Goal: Transaction & Acquisition: Purchase product/service

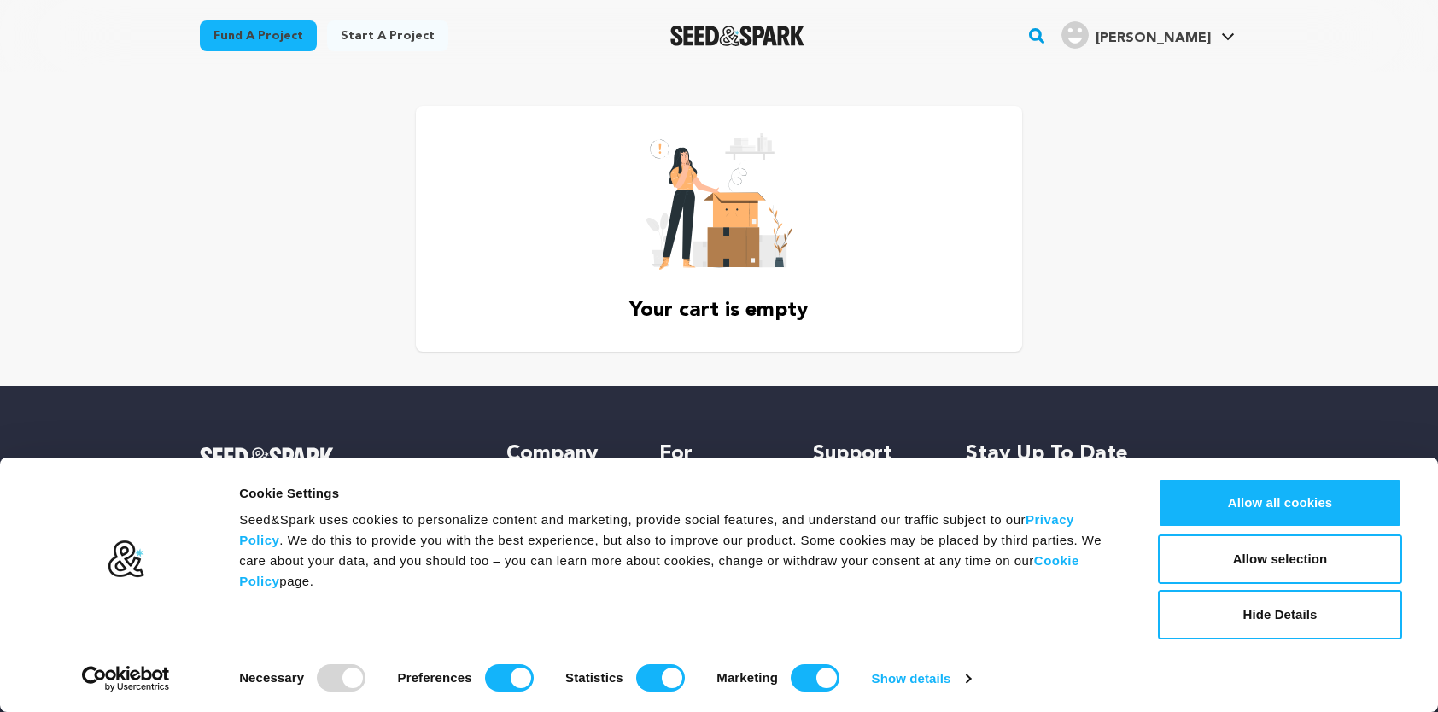
click at [264, 35] on link "Fund a project" at bounding box center [258, 35] width 117 height 31
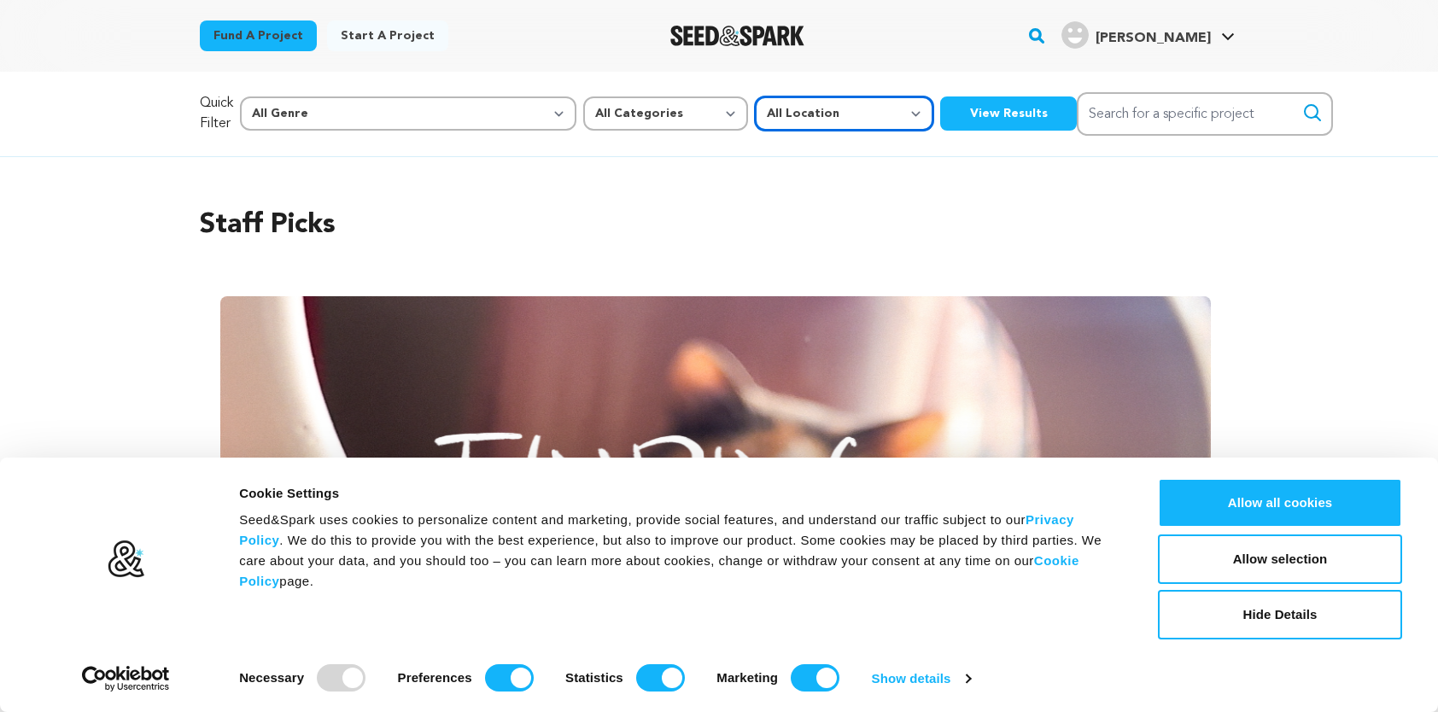
click at [755, 110] on select "All Location Everywhere United States Canada" at bounding box center [844, 114] width 179 height 34
select select "1671"
click at [755, 97] on select "All Location Everywhere United States Canada" at bounding box center [844, 114] width 179 height 34
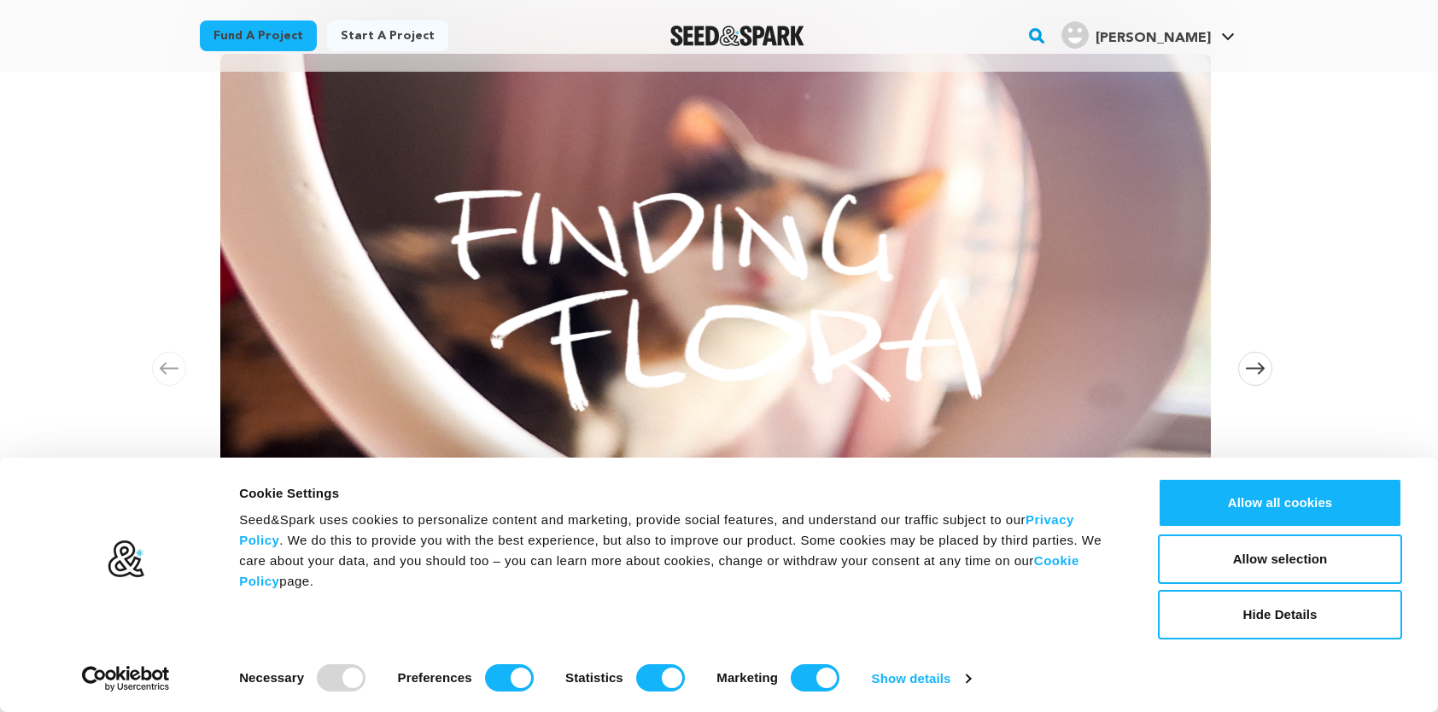
scroll to position [256, 0]
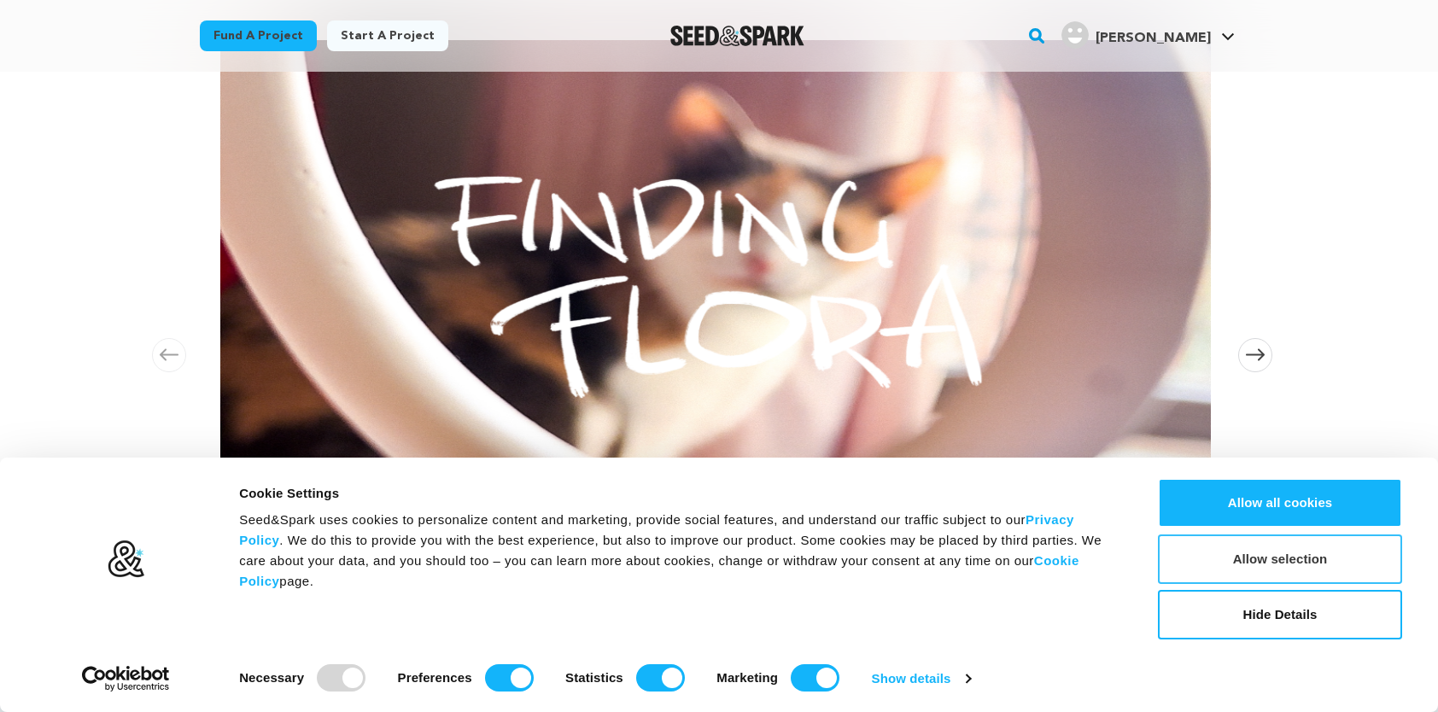
click at [1279, 555] on button "Allow selection" at bounding box center [1280, 560] width 244 height 50
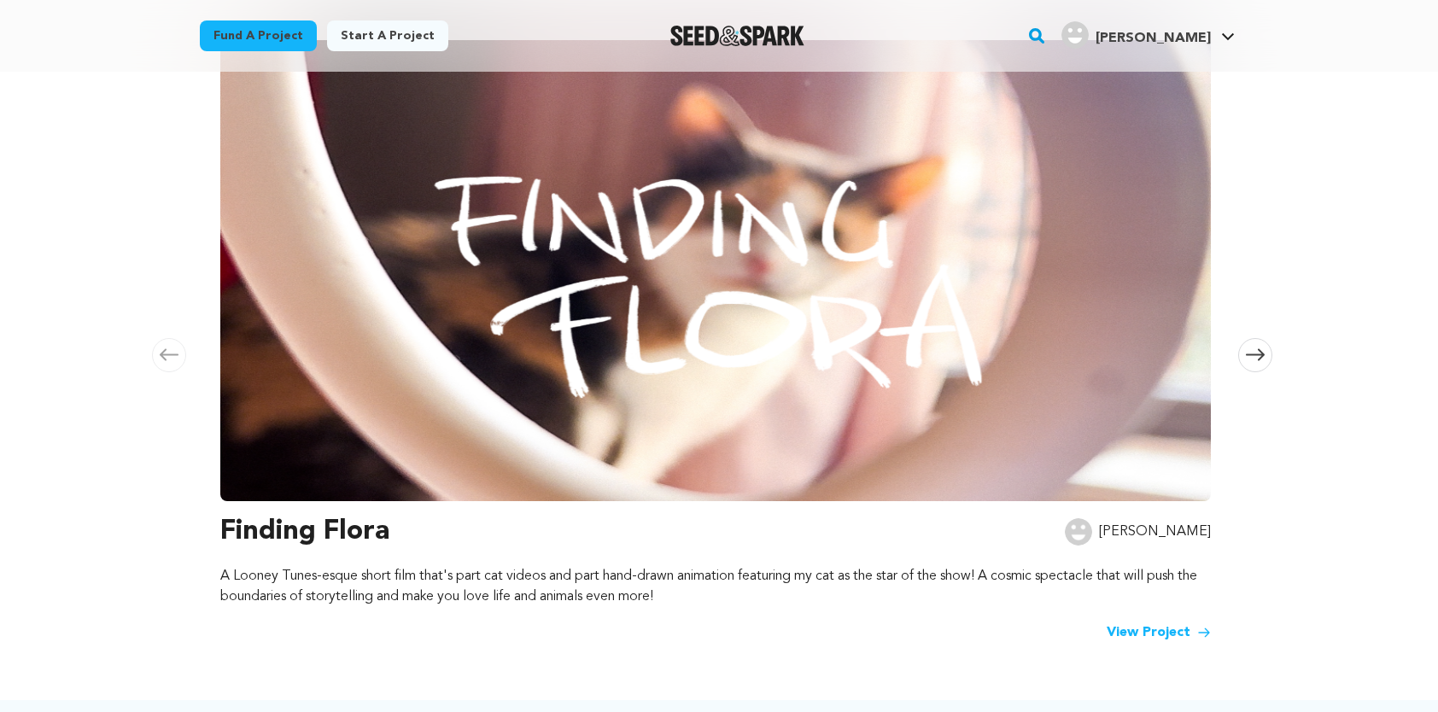
click at [1174, 623] on link "View Project" at bounding box center [1159, 633] width 104 height 20
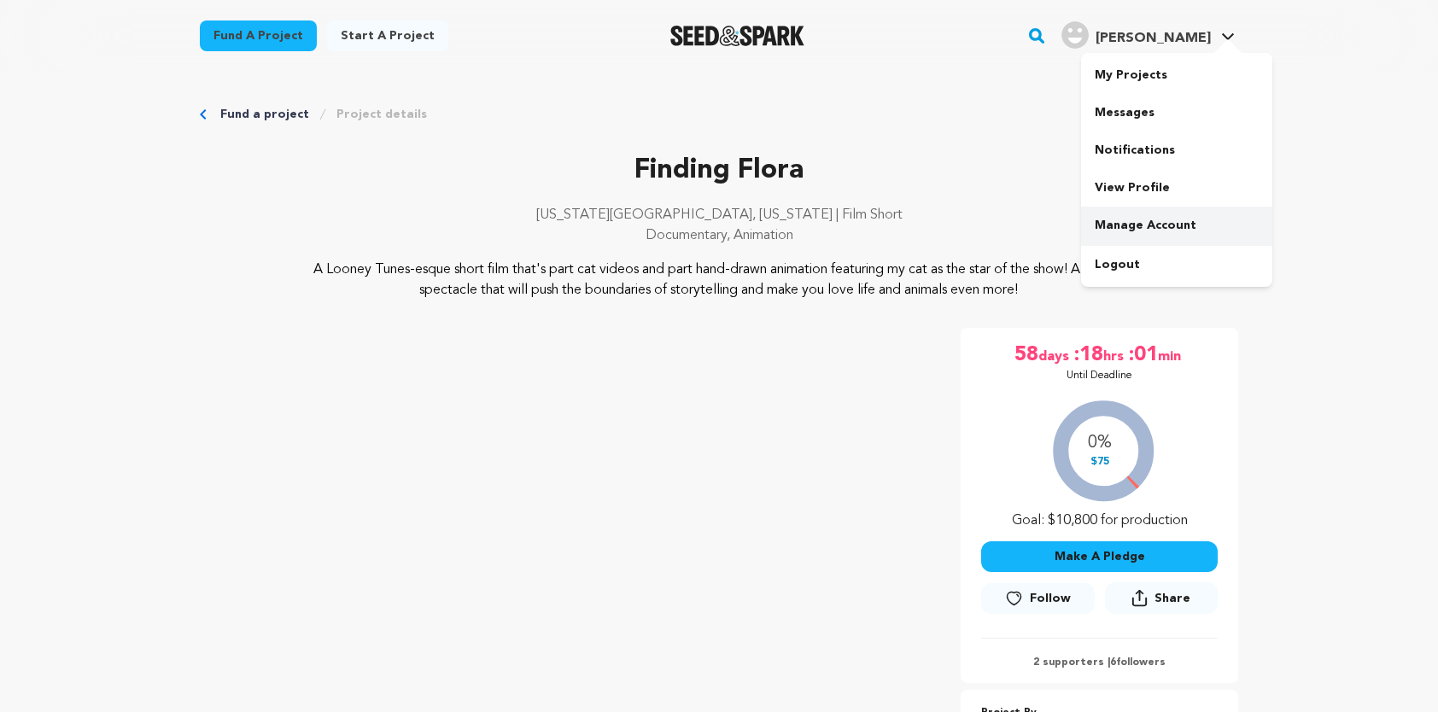
click at [1144, 220] on link "Manage Account" at bounding box center [1176, 226] width 191 height 38
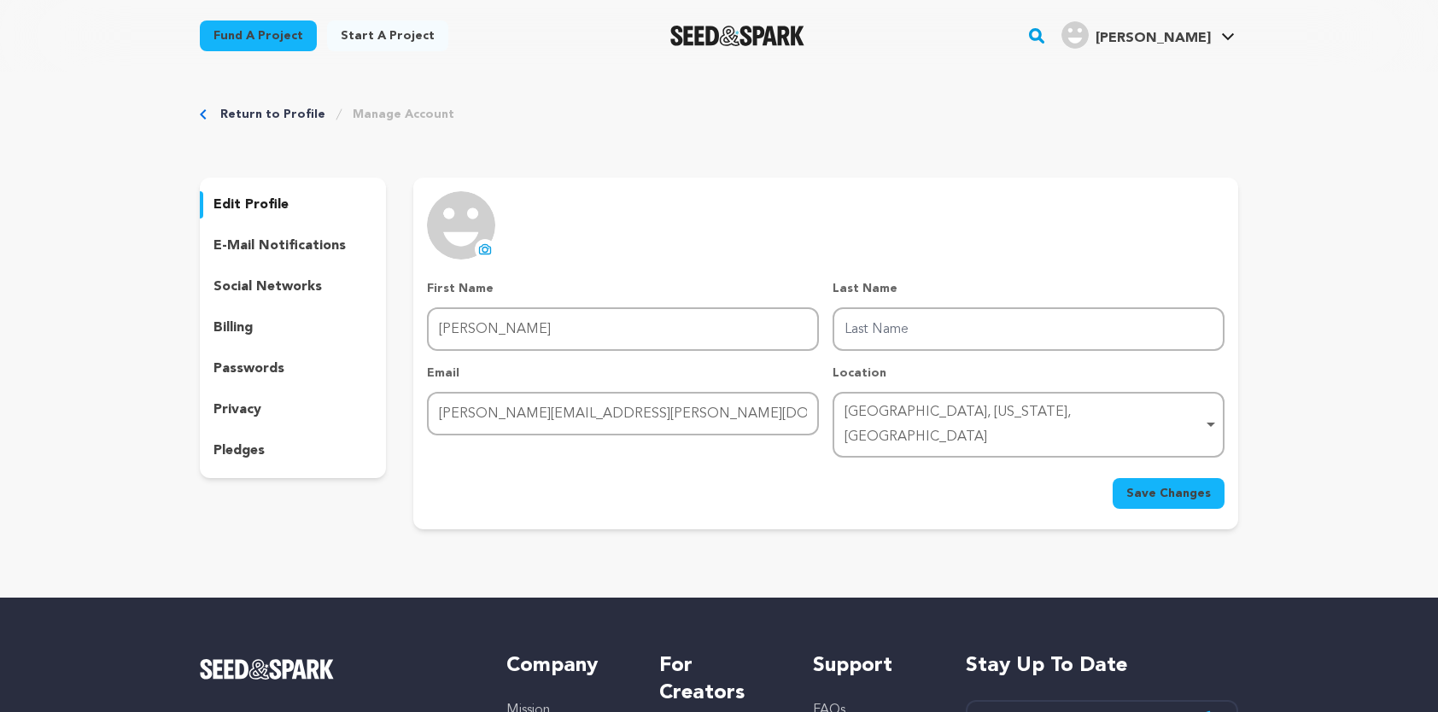
click at [229, 326] on p "billing" at bounding box center [233, 328] width 39 height 20
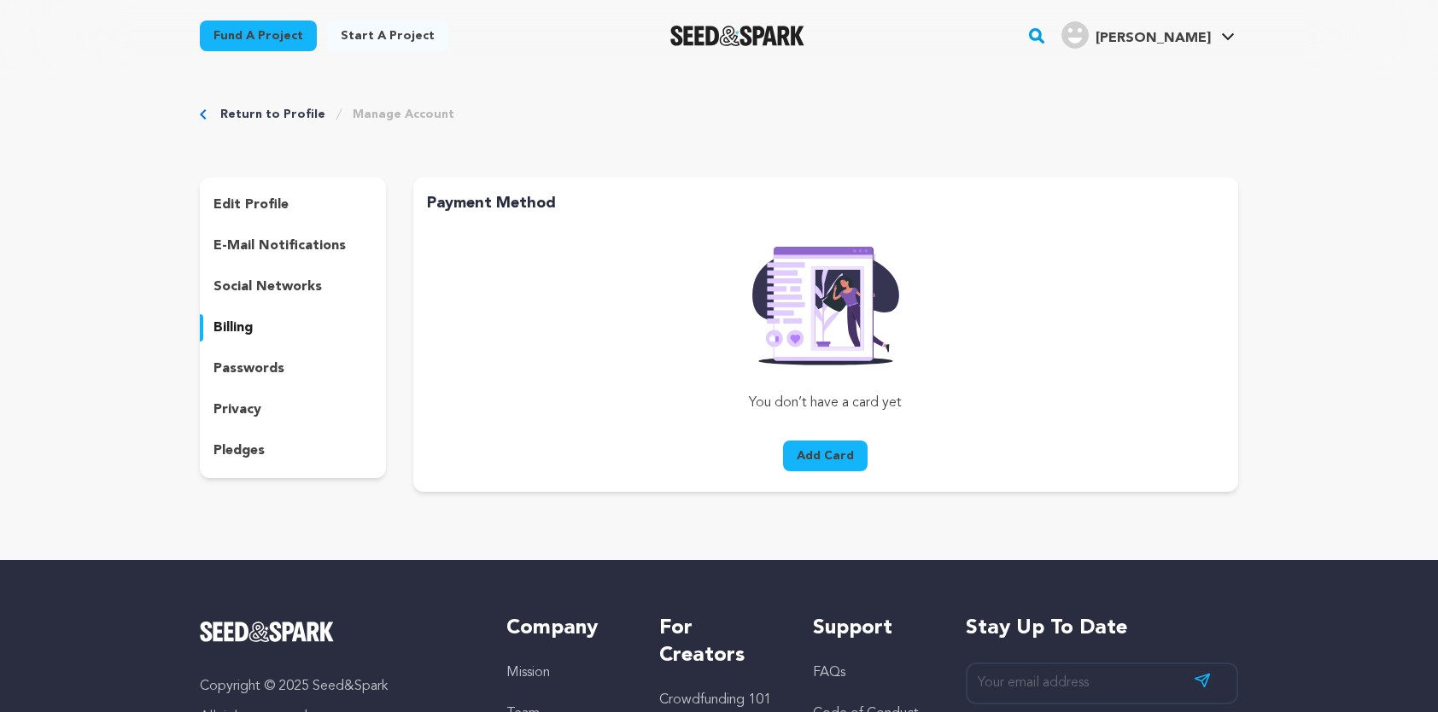
click at [281, 243] on p "e-mail notifications" at bounding box center [280, 246] width 132 height 20
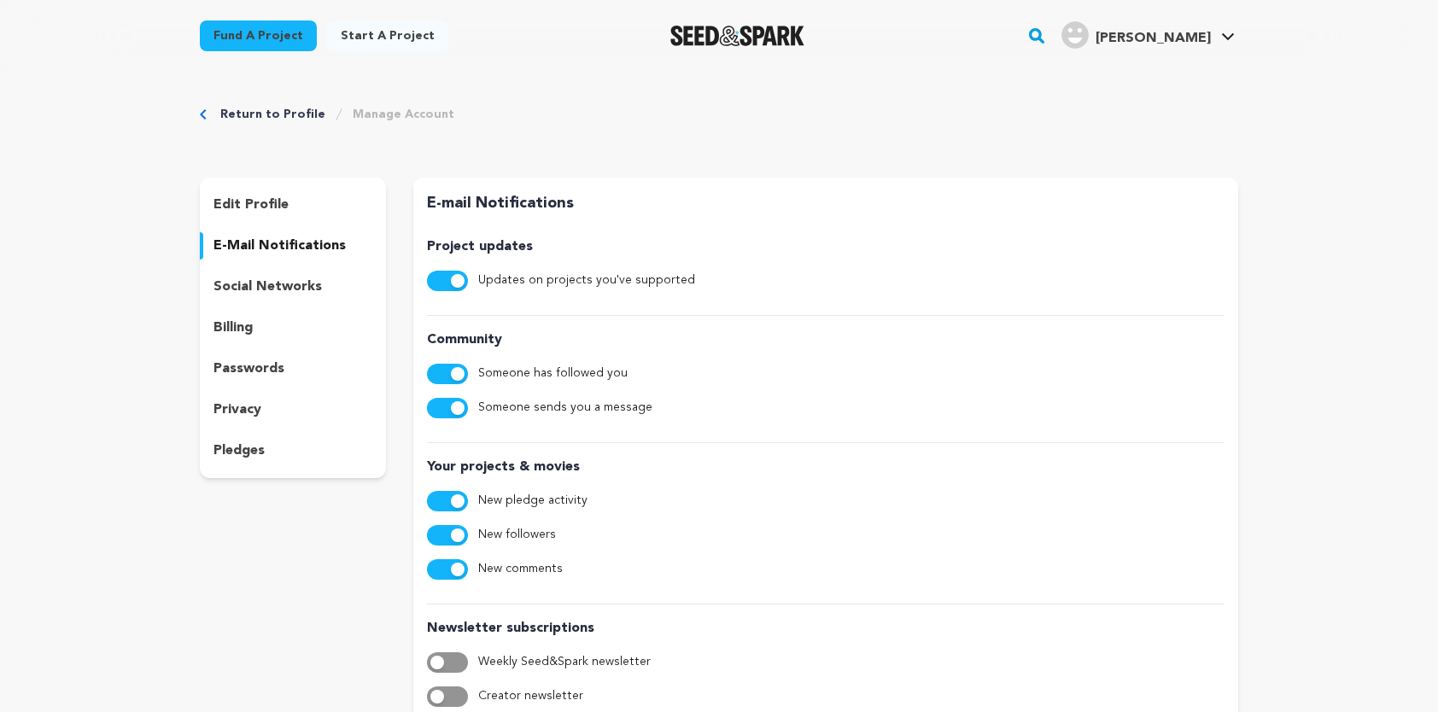
click at [239, 201] on p "edit profile" at bounding box center [251, 205] width 75 height 20
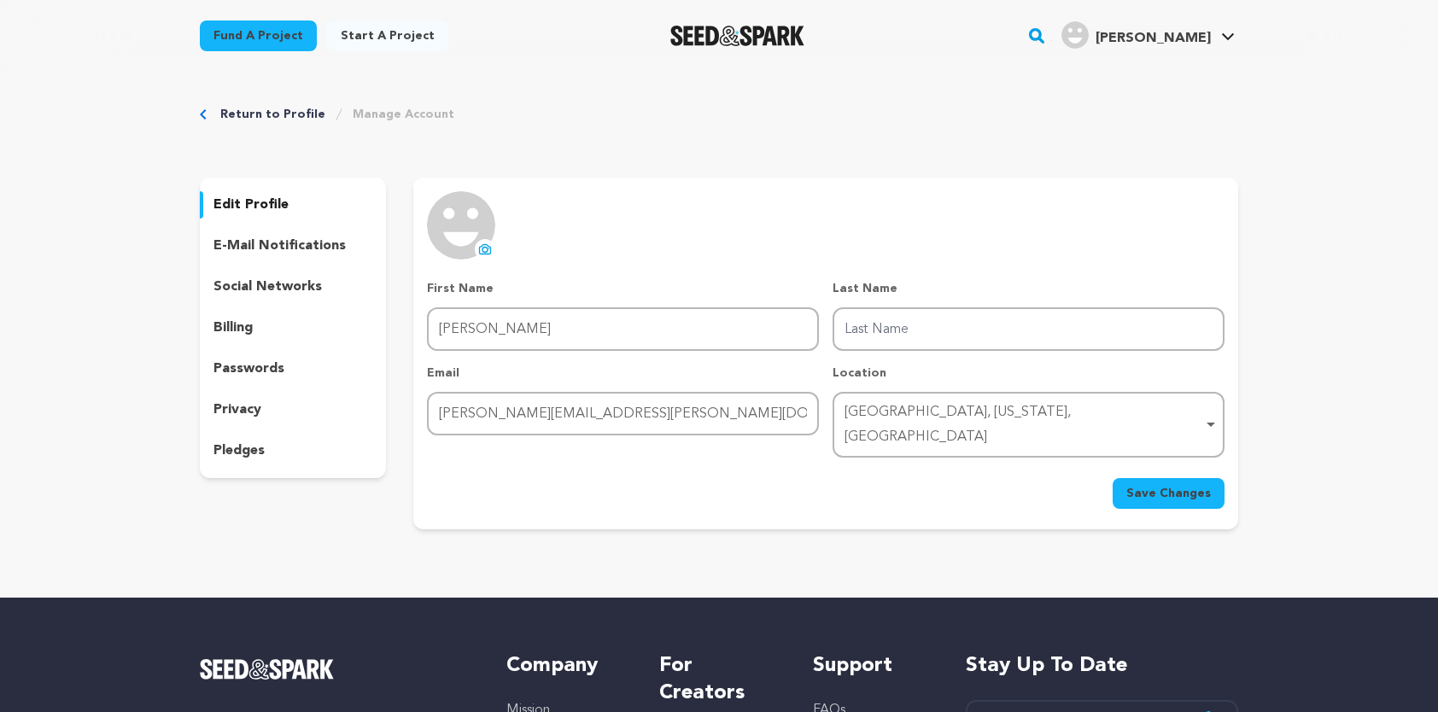
click at [203, 114] on icon "Breadcrumb" at bounding box center [203, 114] width 7 height 10
click at [1138, 75] on link "My Projects" at bounding box center [1176, 75] width 191 height 38
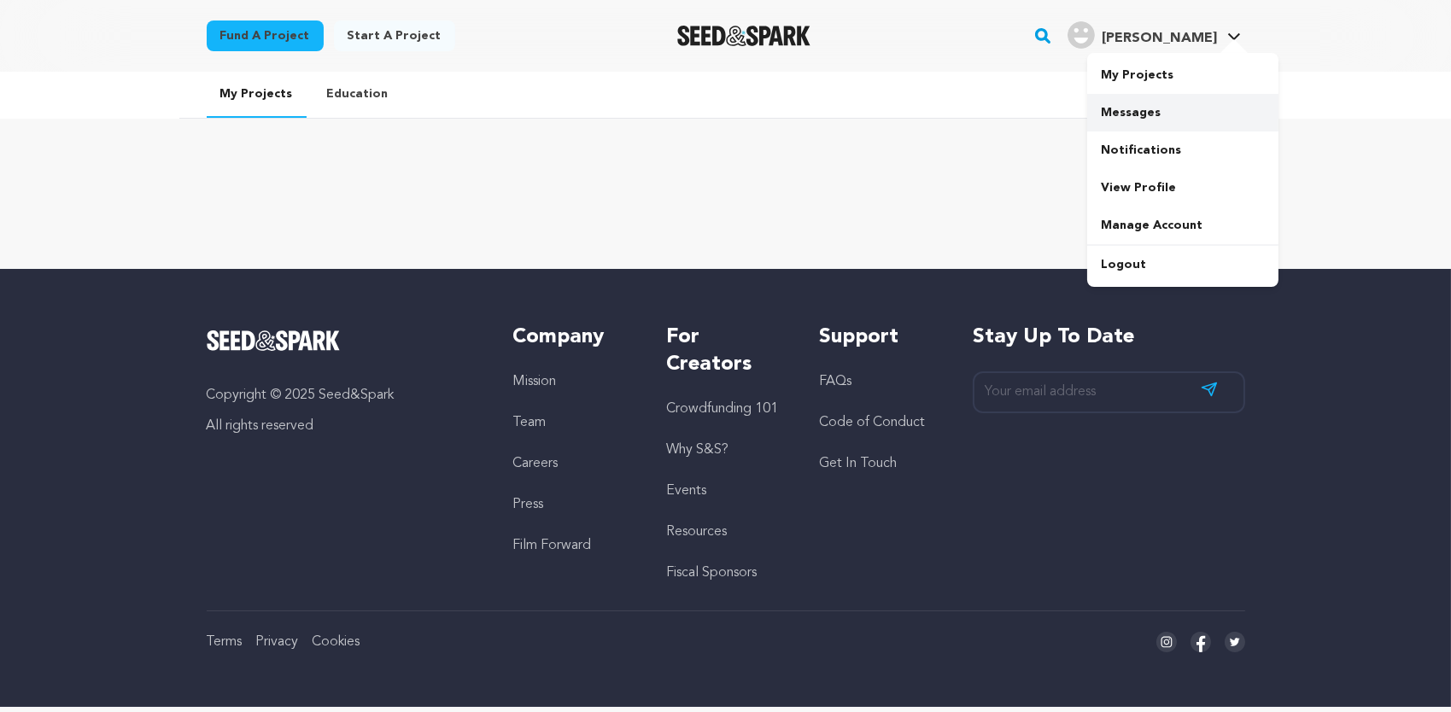
click at [1138, 110] on link "Messages" at bounding box center [1182, 113] width 191 height 38
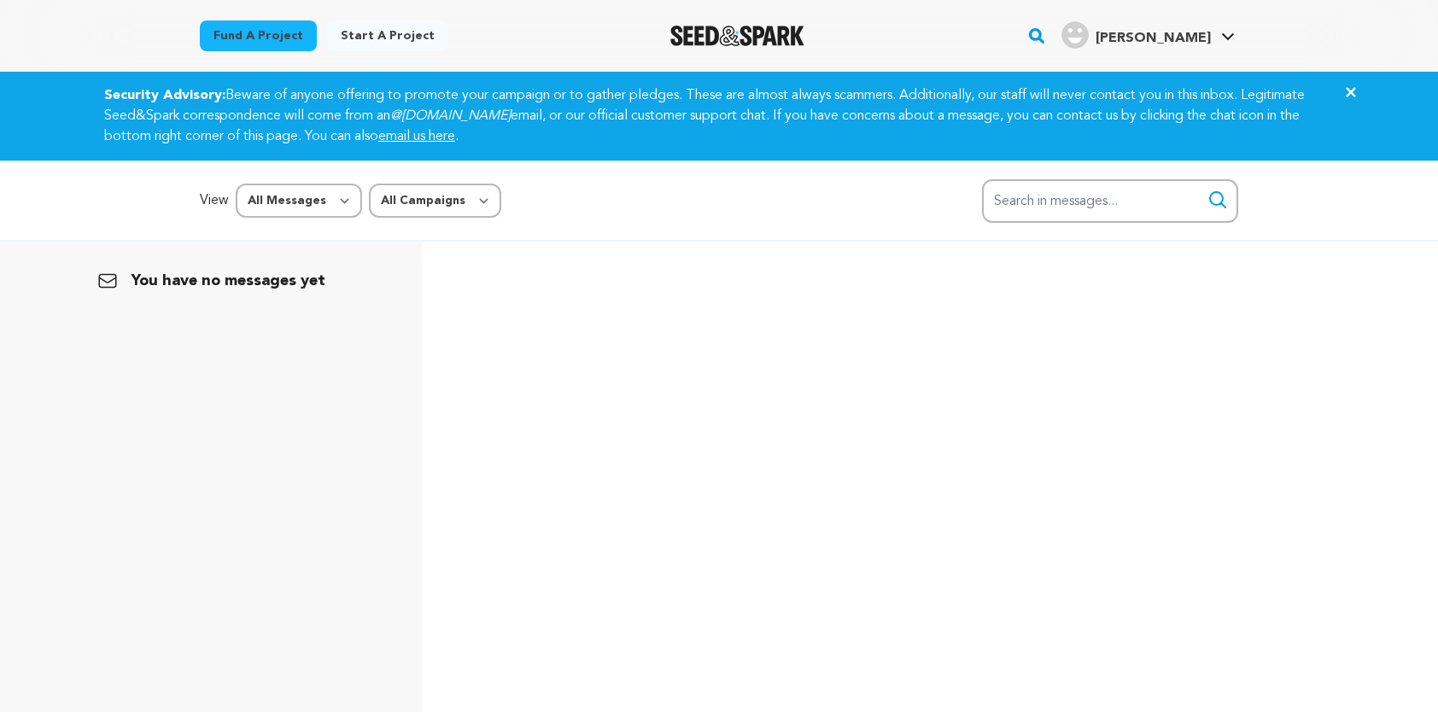
click at [378, 33] on link "Start a project" at bounding box center [387, 35] width 121 height 31
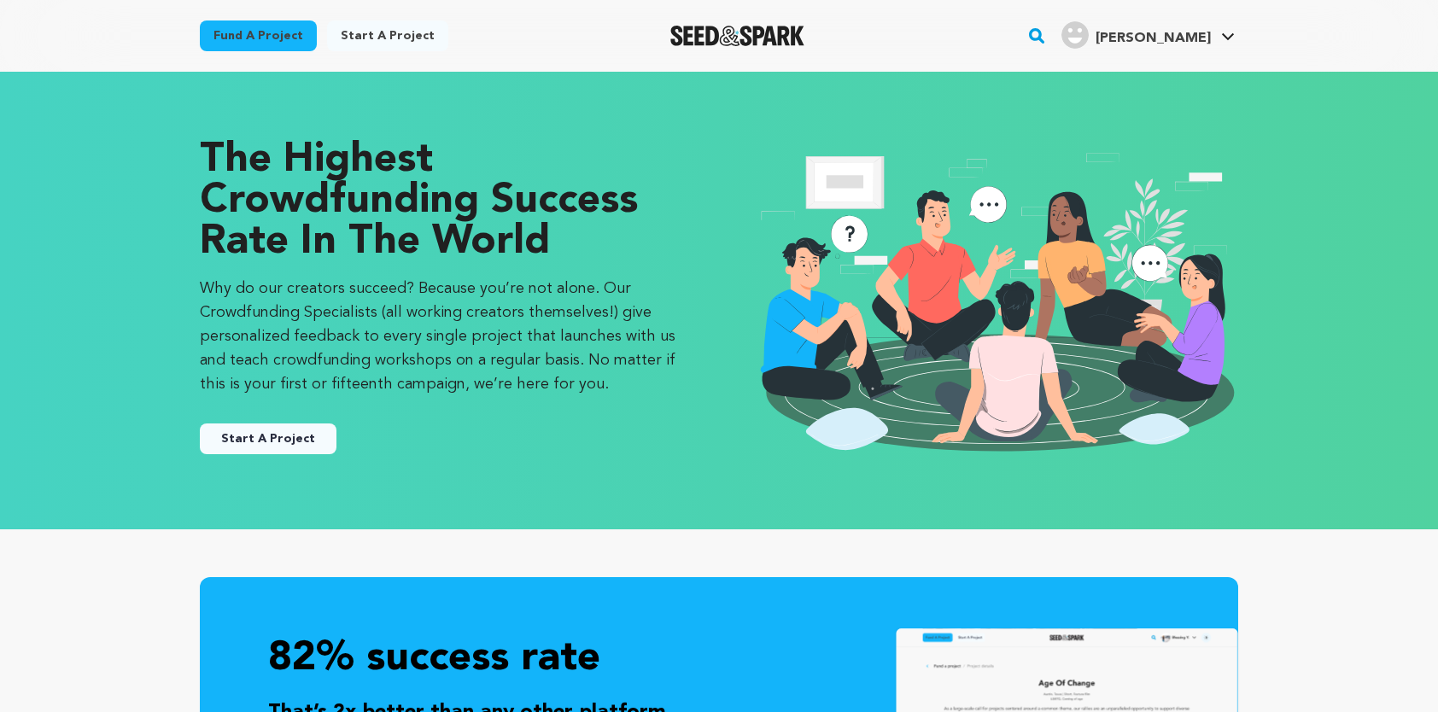
click at [260, 34] on link "Fund a project" at bounding box center [258, 35] width 117 height 31
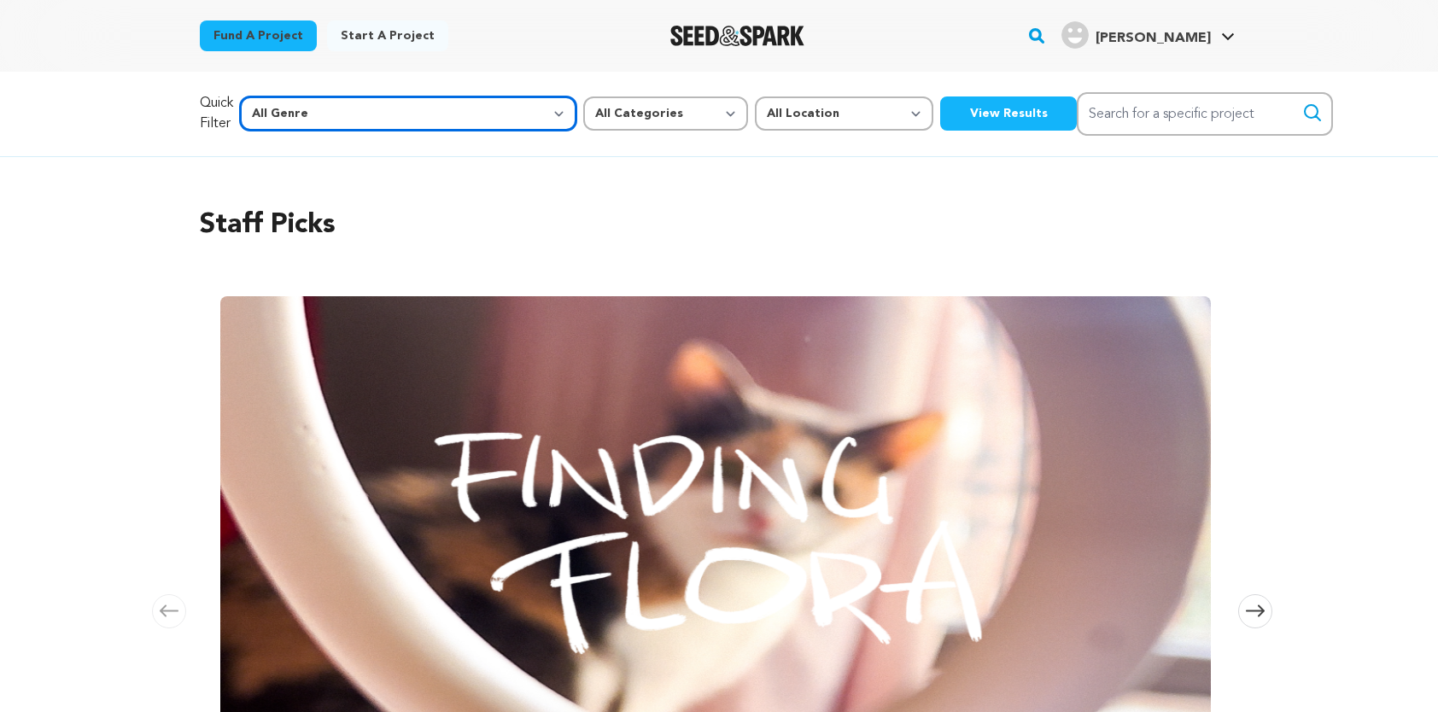
click at [427, 111] on select "All Genre Action Adventure Afrobeat Alternative Ambient Animation Bebop Big Ban…" at bounding box center [408, 114] width 337 height 34
select select "374"
click at [277, 97] on select "All Genre Action Adventure Afrobeat Alternative Ambient Animation Bebop Big Ban…" at bounding box center [408, 114] width 337 height 34
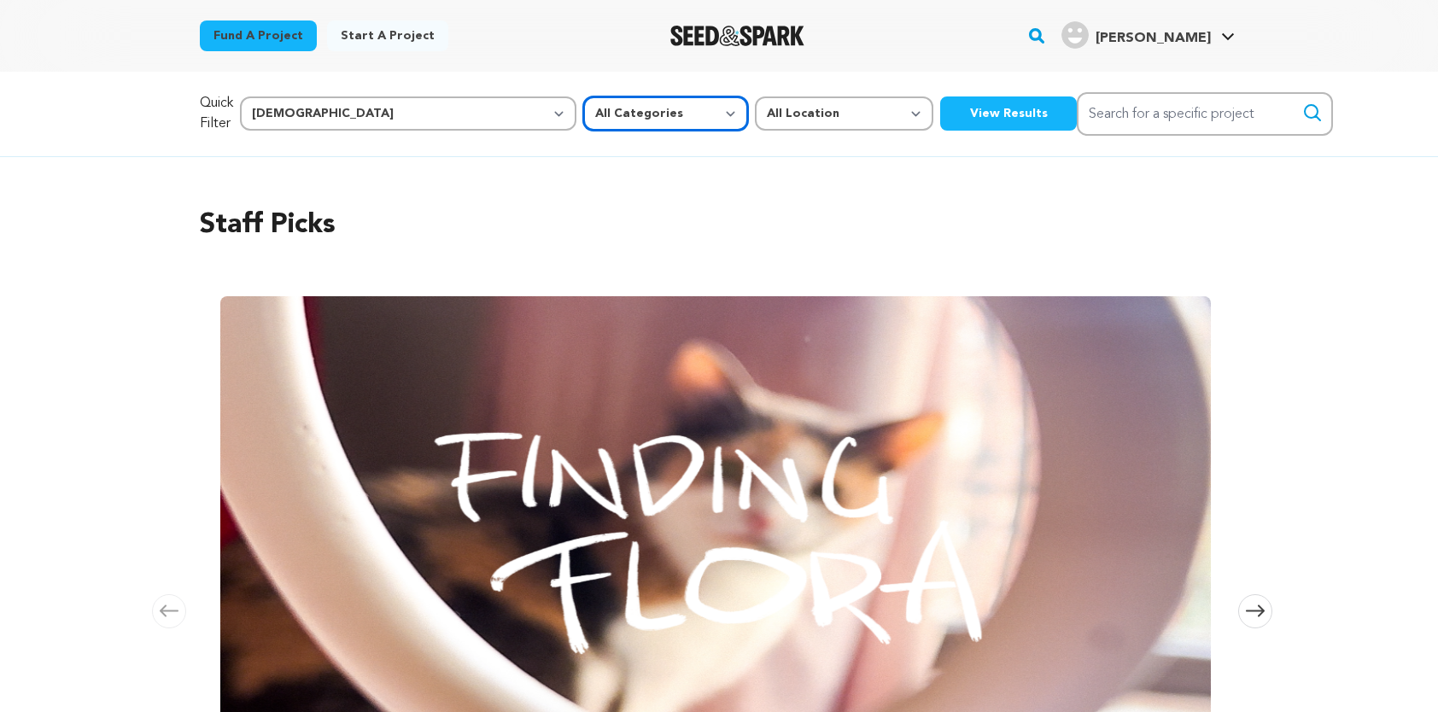
click at [589, 111] on select "All Categories Film Feature Film Short Series Music Video Comics Artist Residen…" at bounding box center [665, 114] width 165 height 34
click at [940, 114] on button "View Results" at bounding box center [1008, 114] width 137 height 34
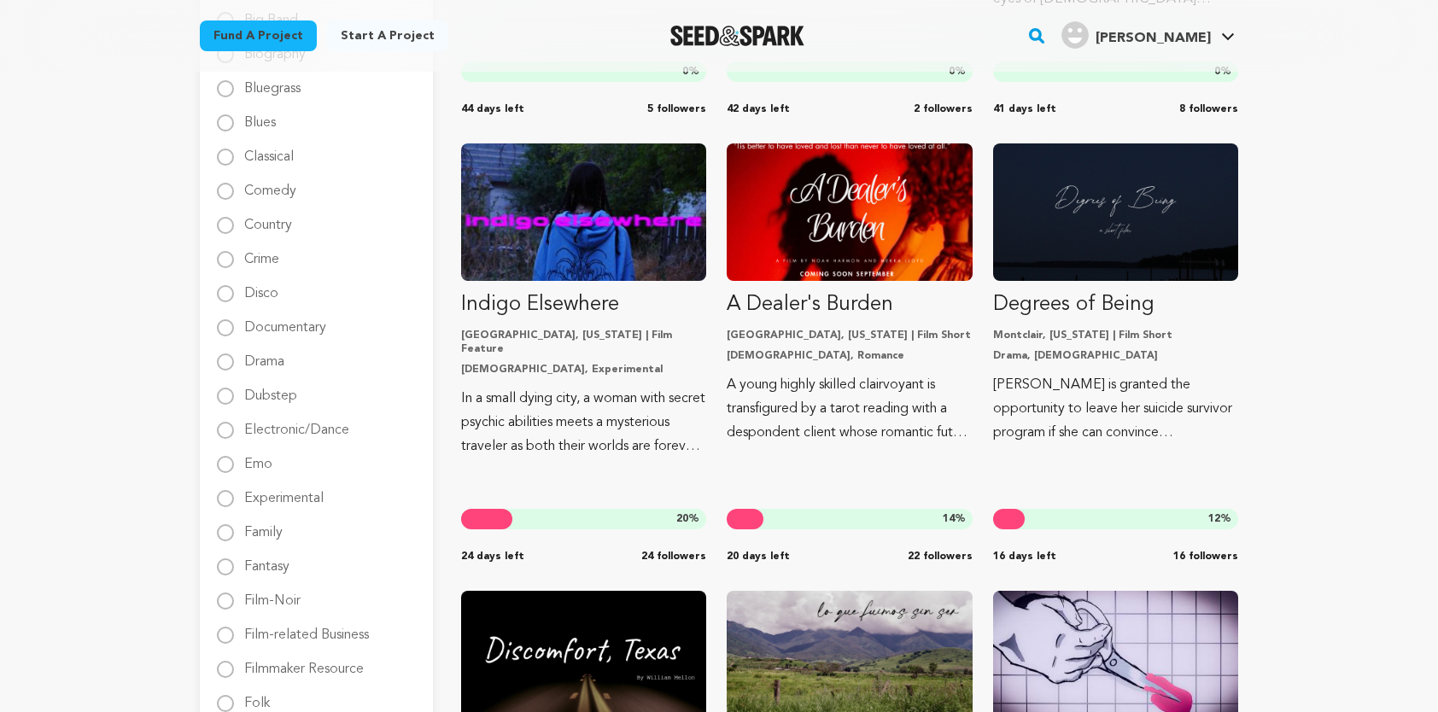
scroll to position [683, 0]
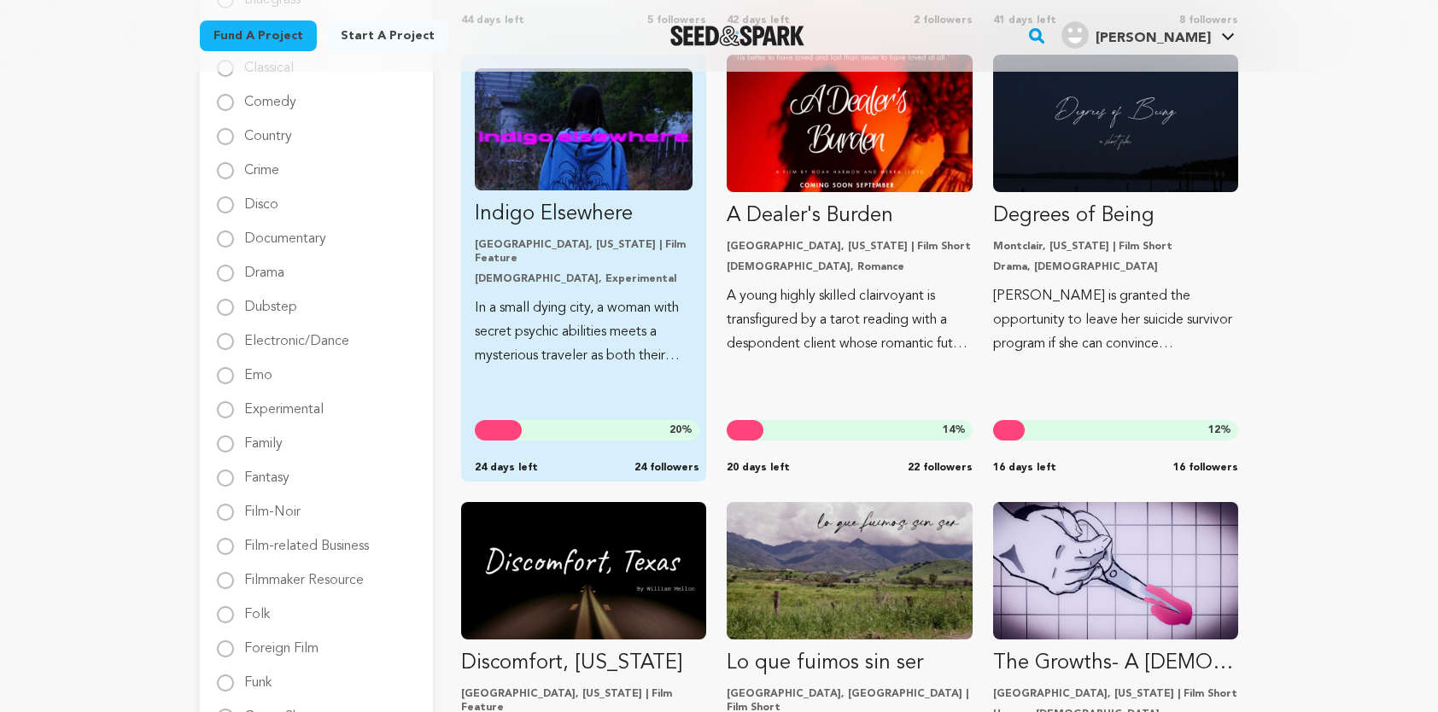
click at [536, 272] on p "LGBTQ, Experimental" at bounding box center [584, 279] width 218 height 14
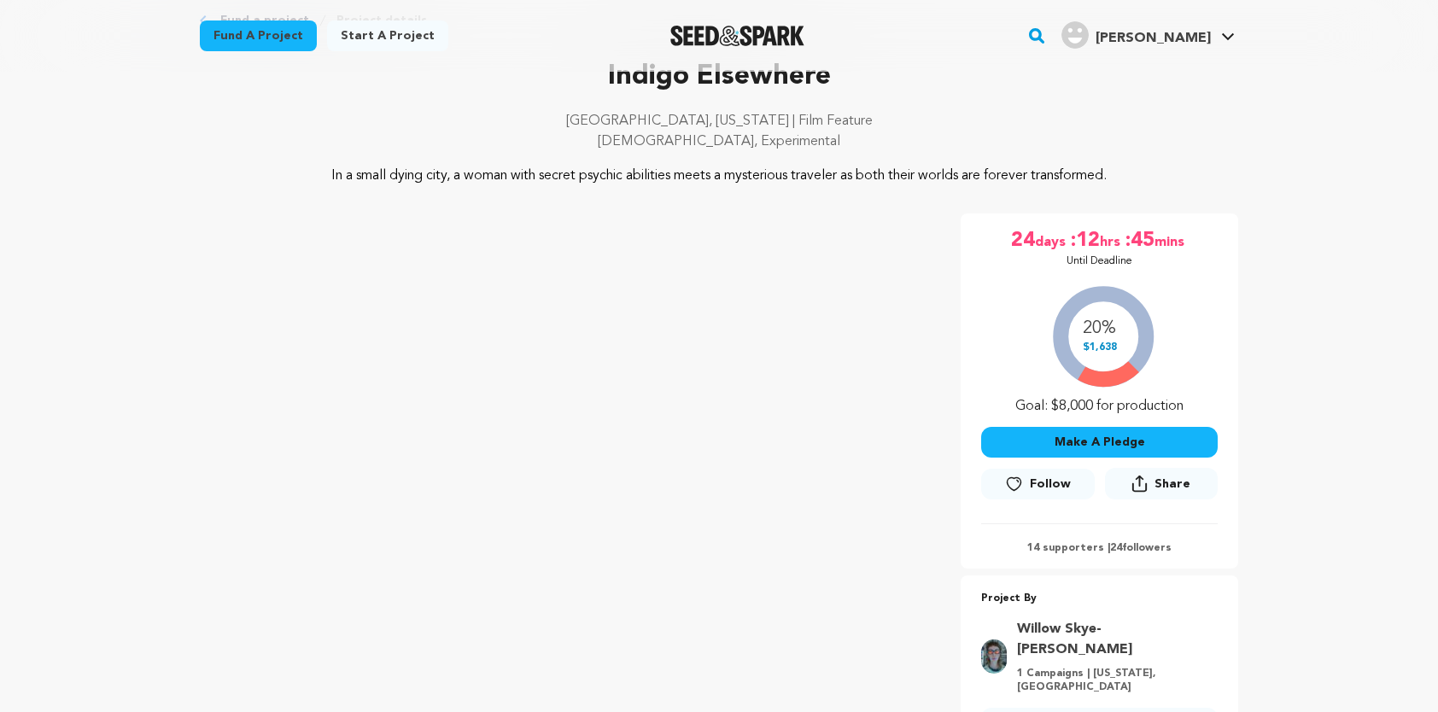
scroll to position [85, 0]
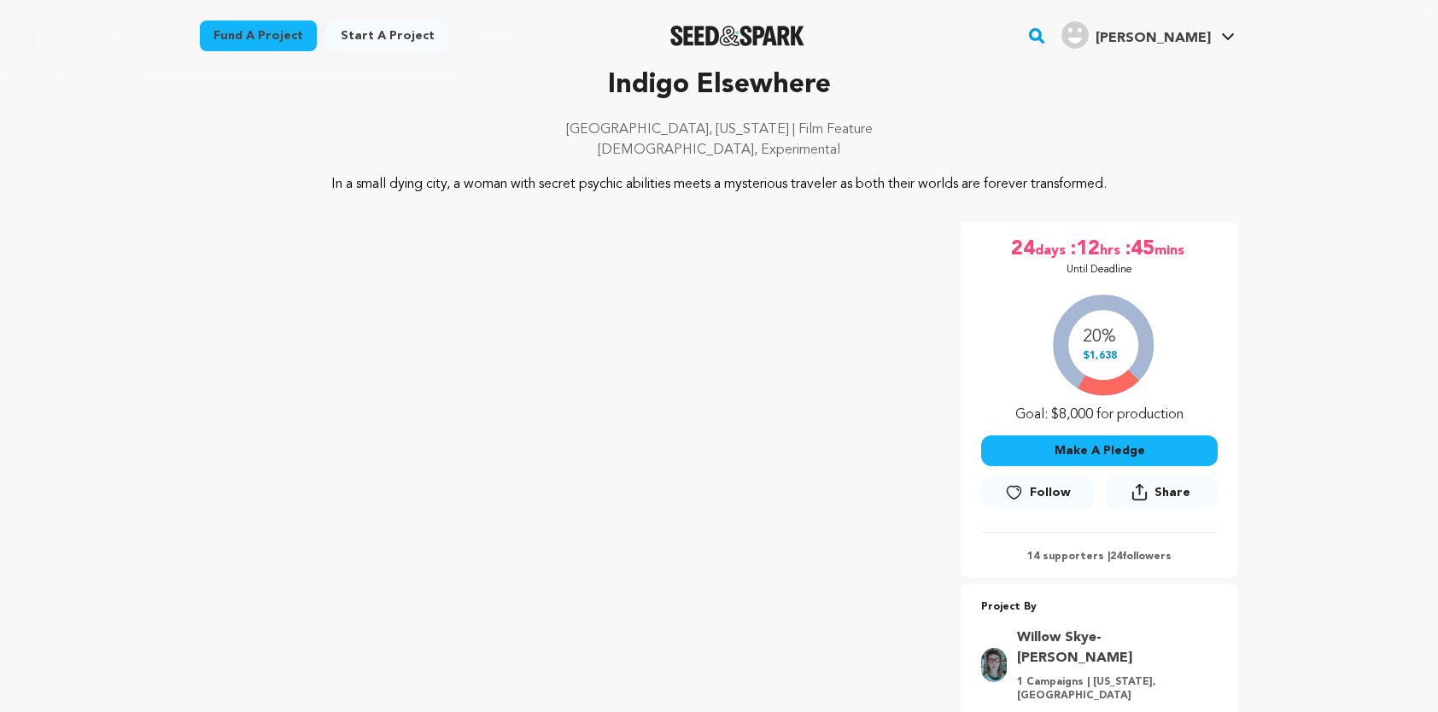
click at [1092, 448] on button "Make A Pledge" at bounding box center [1099, 451] width 237 height 31
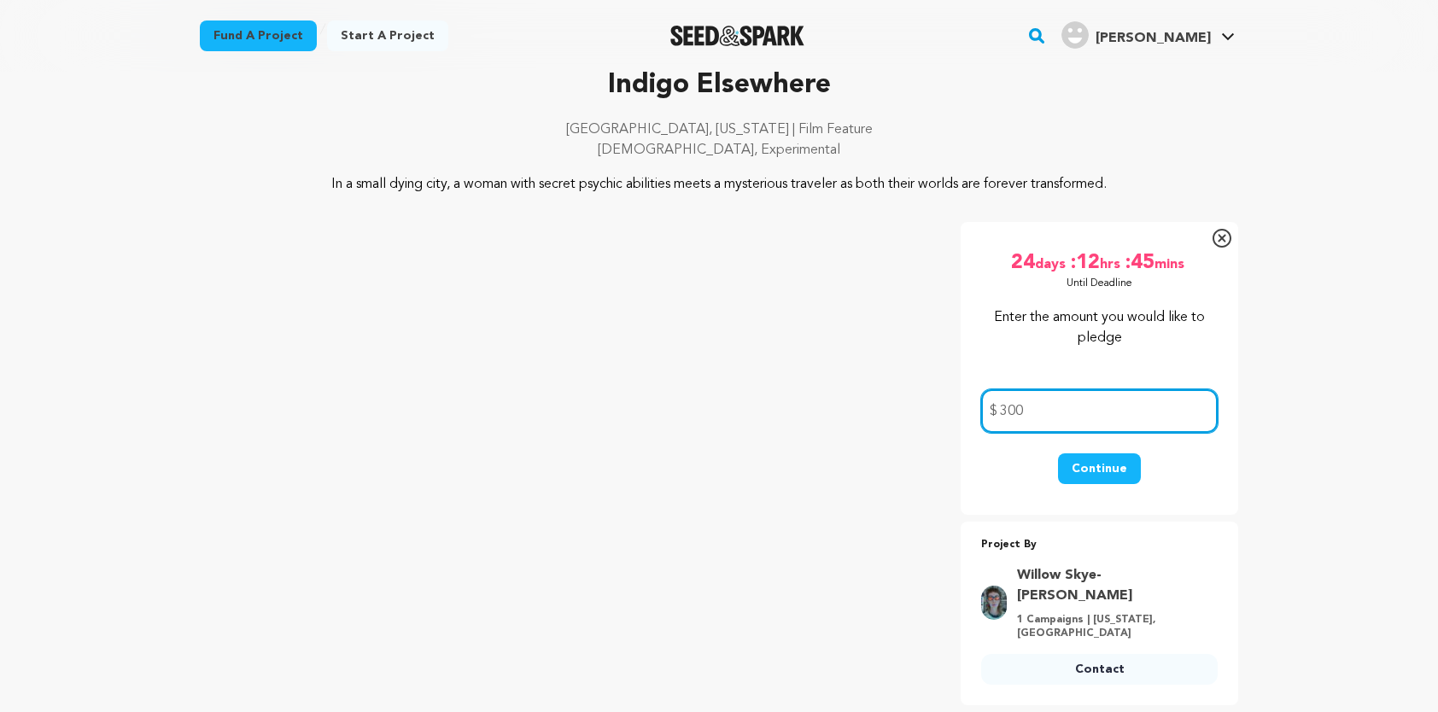
type input "300"
click at [1094, 464] on button "Continue" at bounding box center [1099, 469] width 83 height 31
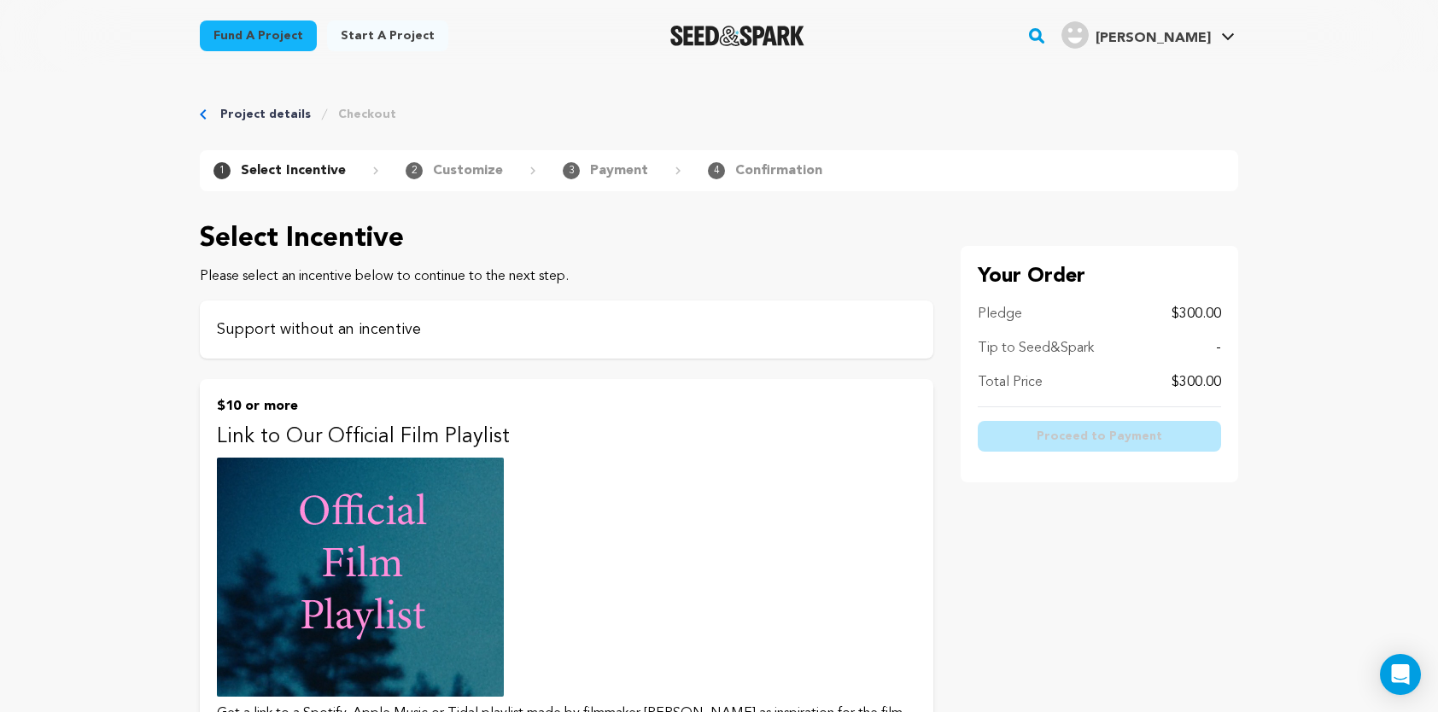
click at [368, 327] on p "Support without an incentive" at bounding box center [566, 330] width 699 height 24
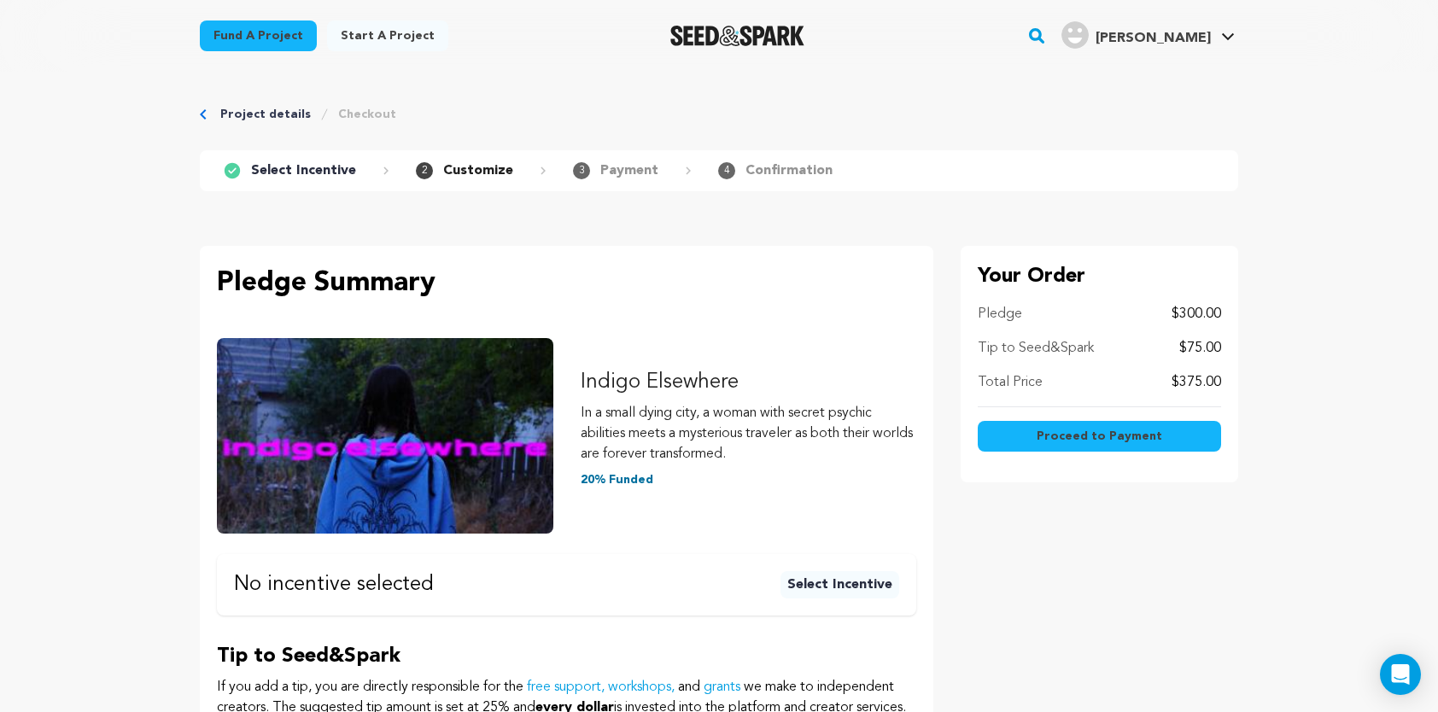
click at [1092, 434] on span "Proceed to Payment" at bounding box center [1100, 436] width 126 height 17
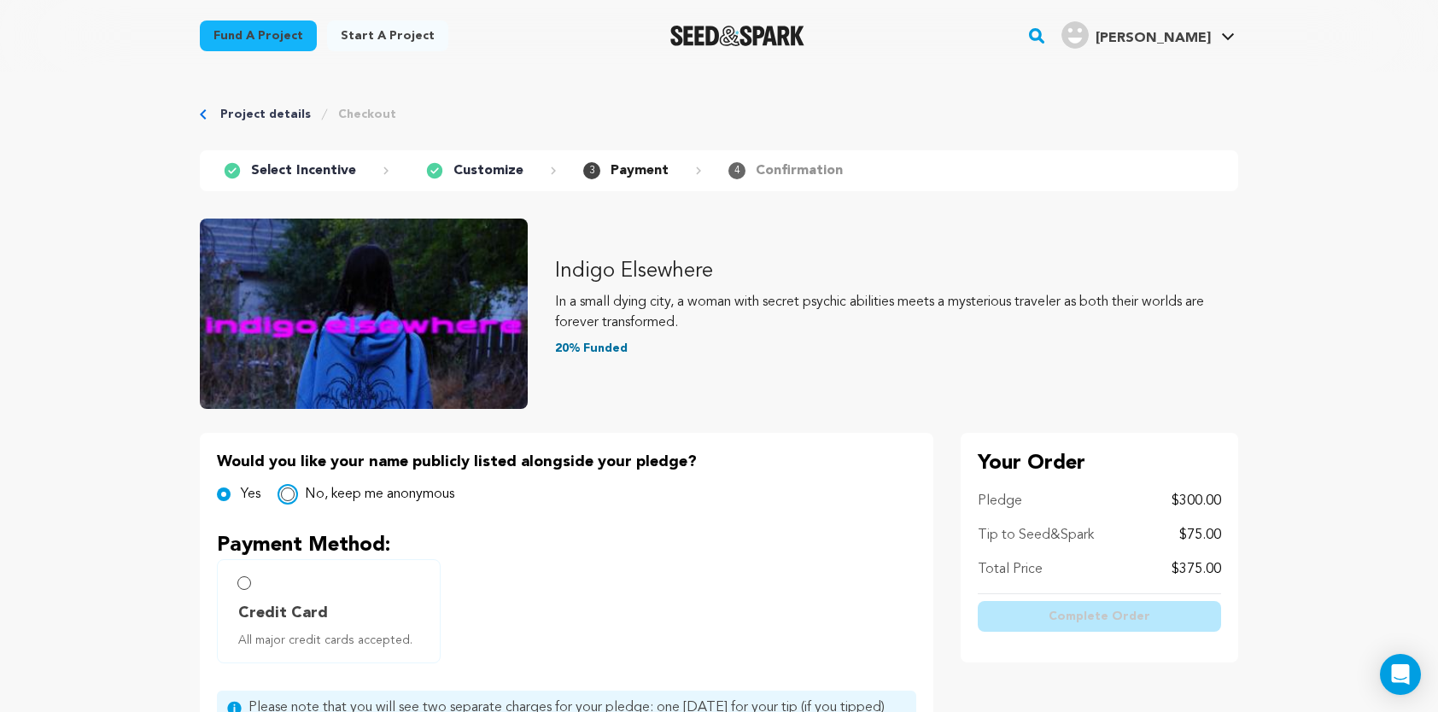
click at [290, 495] on input "No, keep me anonymous" at bounding box center [288, 495] width 14 height 14
radio input "true"
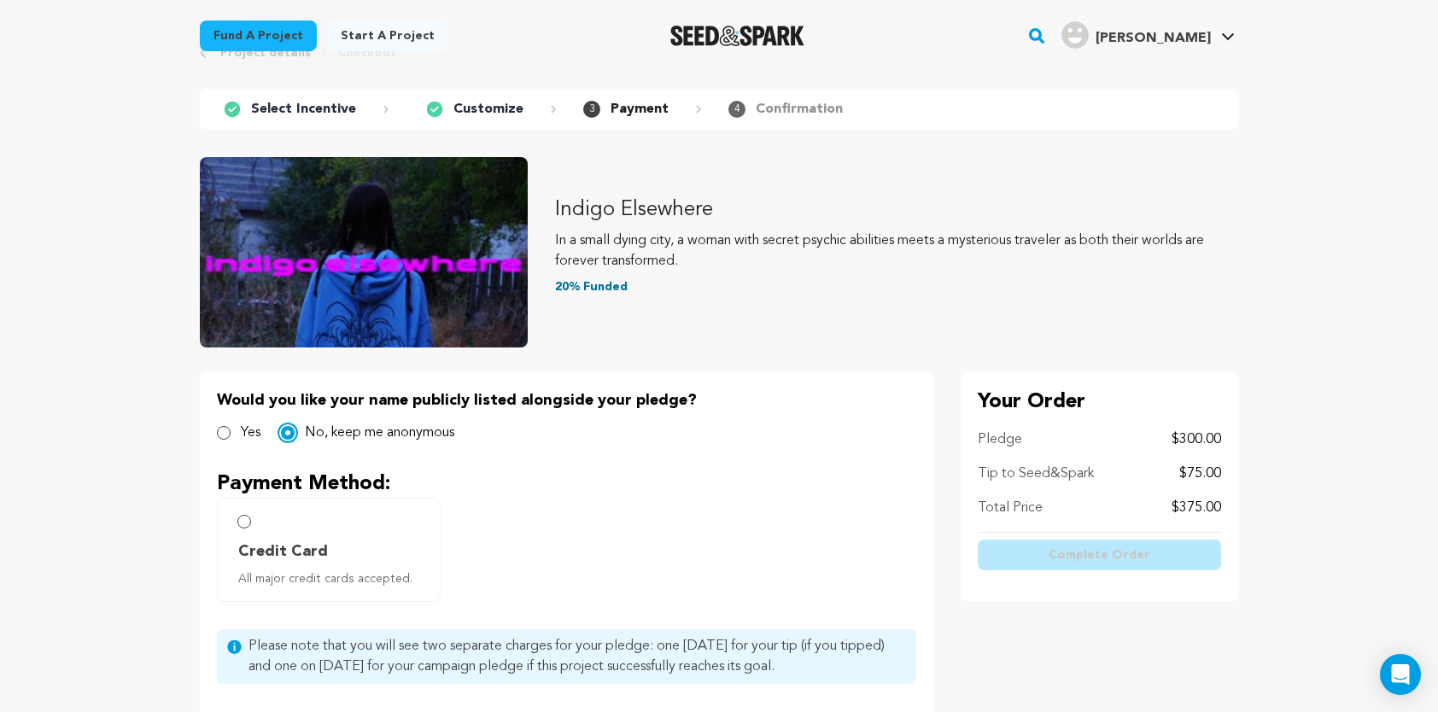
scroll to position [85, 0]
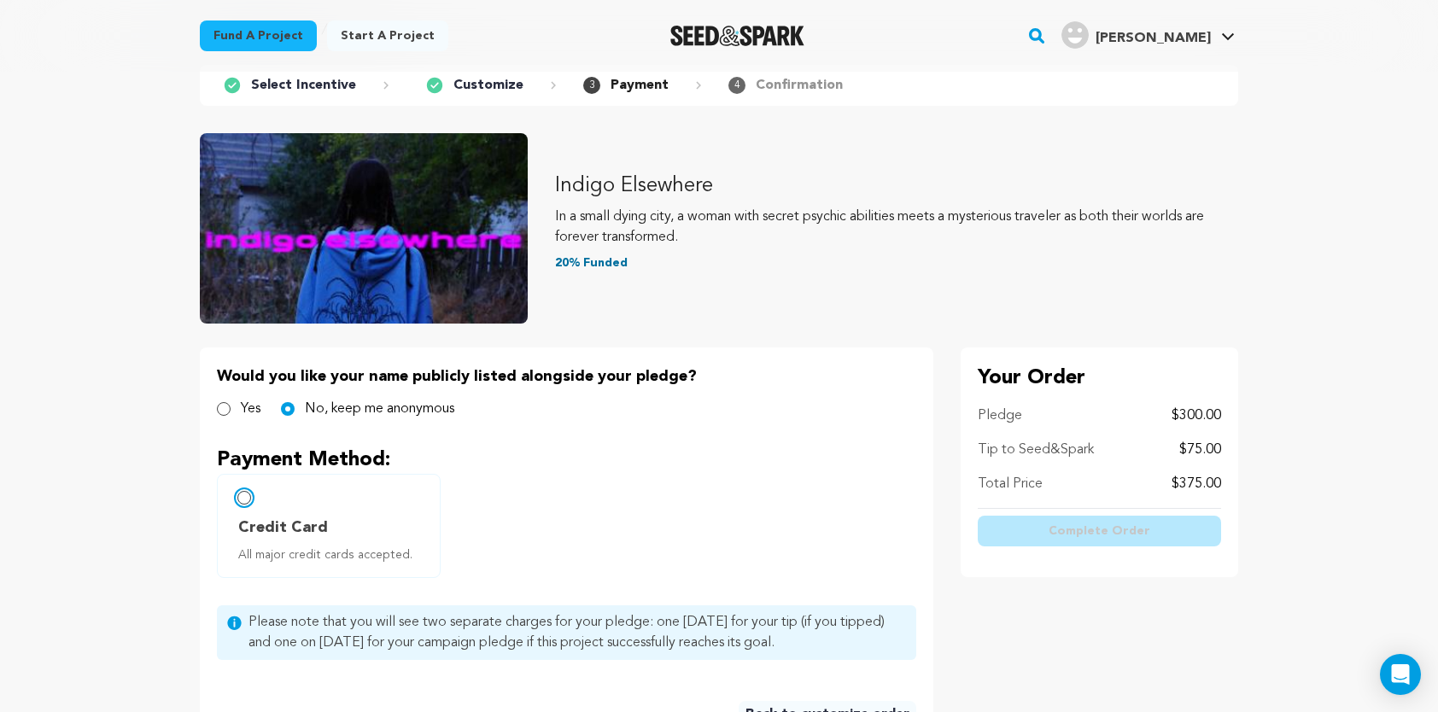
click at [243, 494] on input "Credit Card All major credit cards accepted." at bounding box center [244, 498] width 14 height 14
radio input "false"
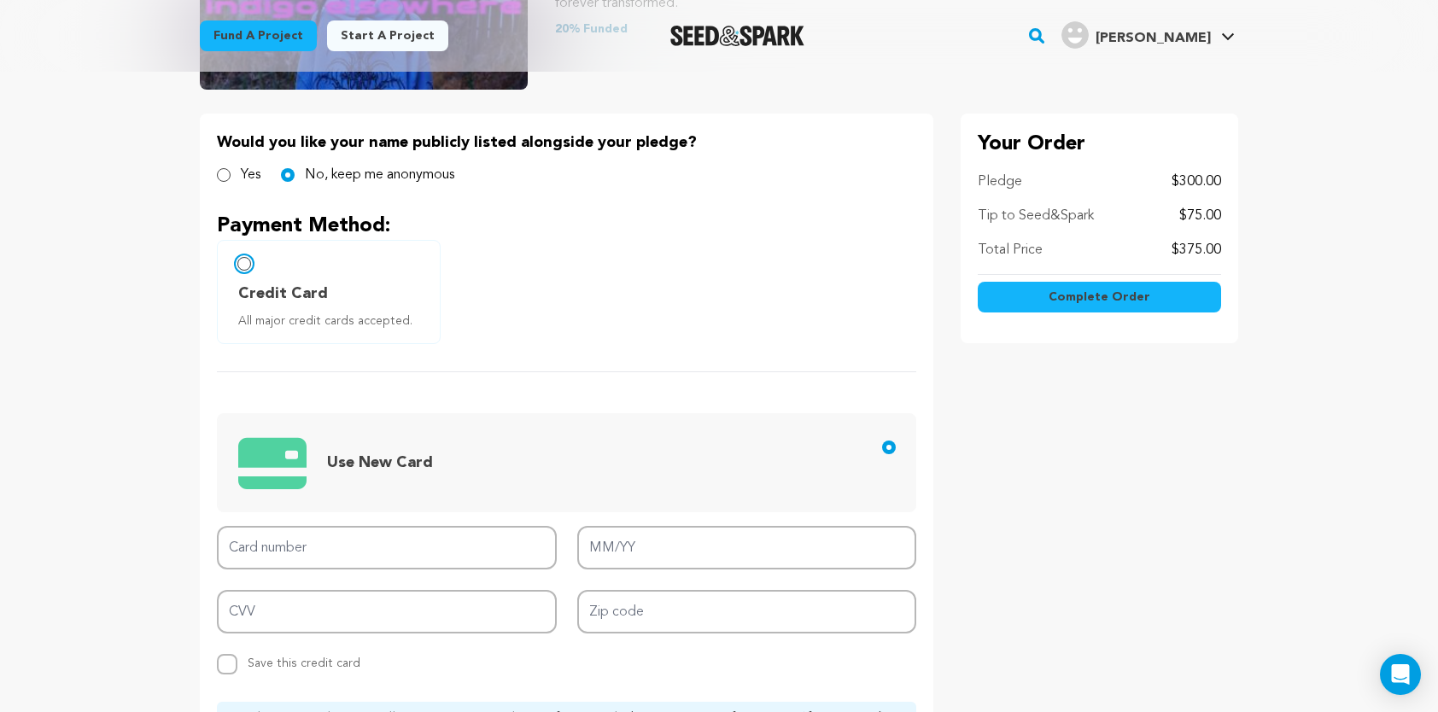
scroll to position [342, 0]
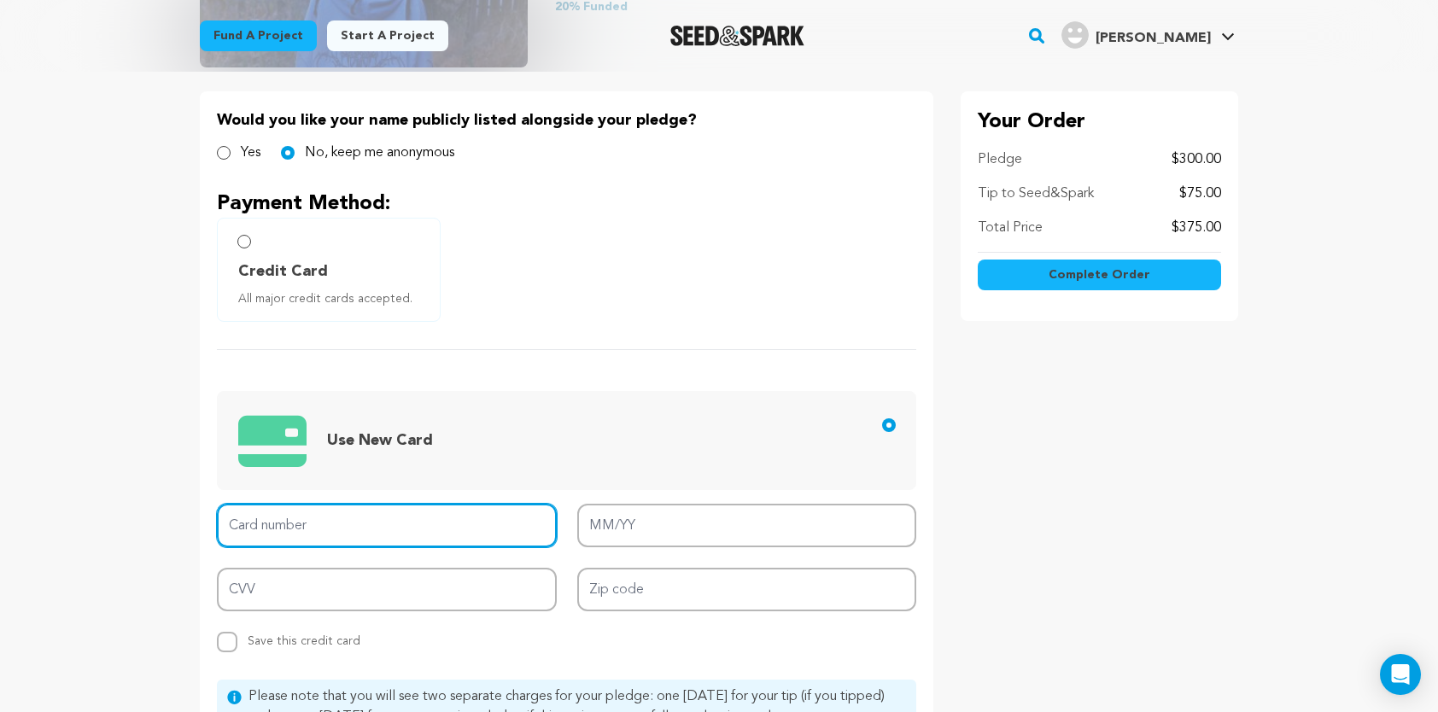
click at [357, 524] on input "Card number" at bounding box center [387, 526] width 340 height 44
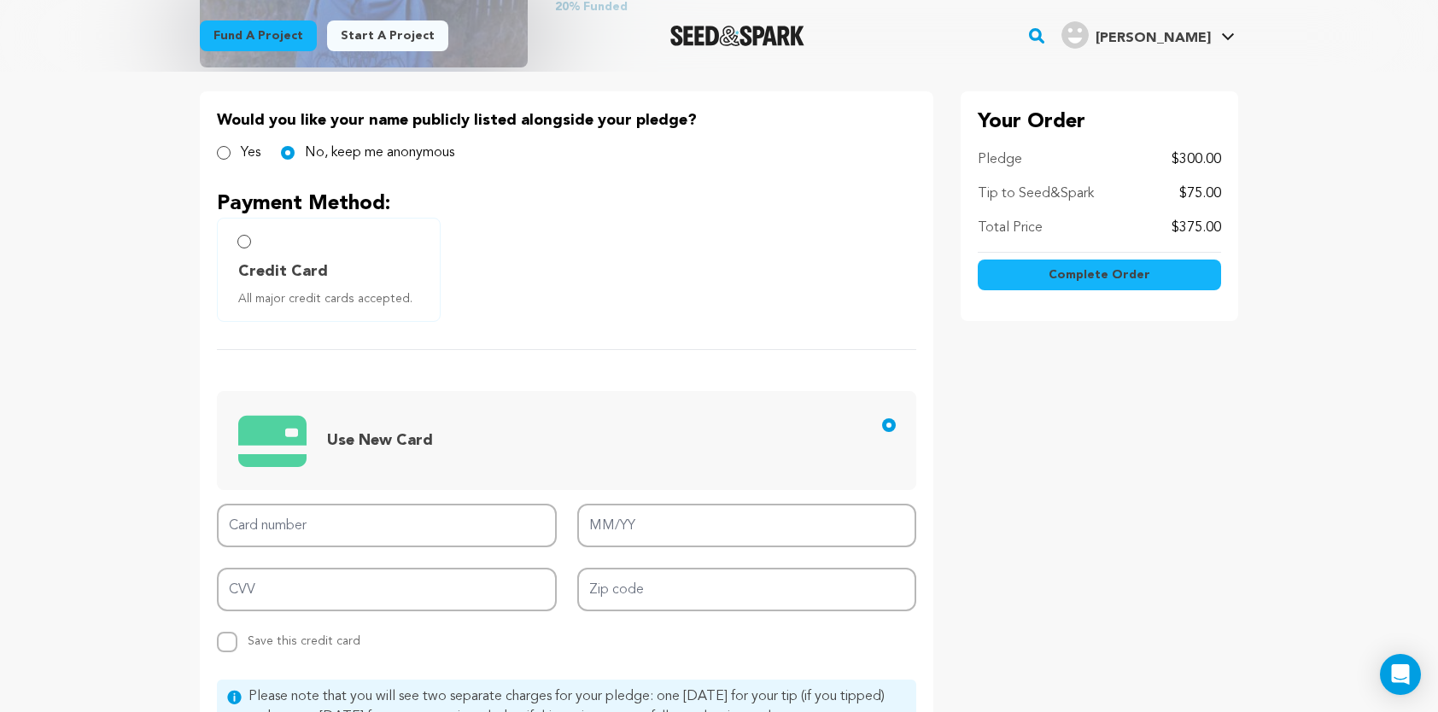
click at [583, 647] on div "Card number MM/YY CVV Zip code Replace saved credit card Save this credit card" at bounding box center [566, 578] width 699 height 149
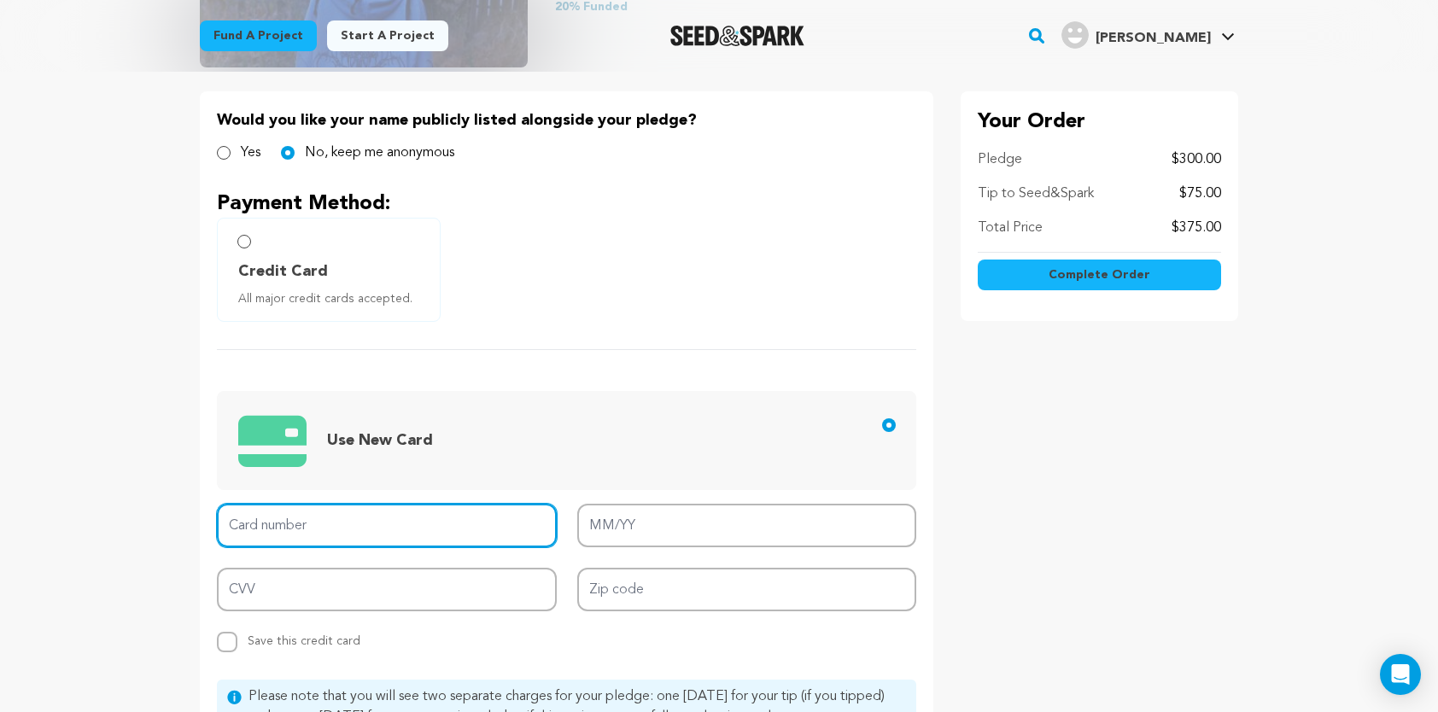
click at [341, 526] on input "Card number" at bounding box center [387, 526] width 340 height 44
click at [319, 529] on input "Card number" at bounding box center [387, 526] width 340 height 44
type input "5524 8603 8660 2372"
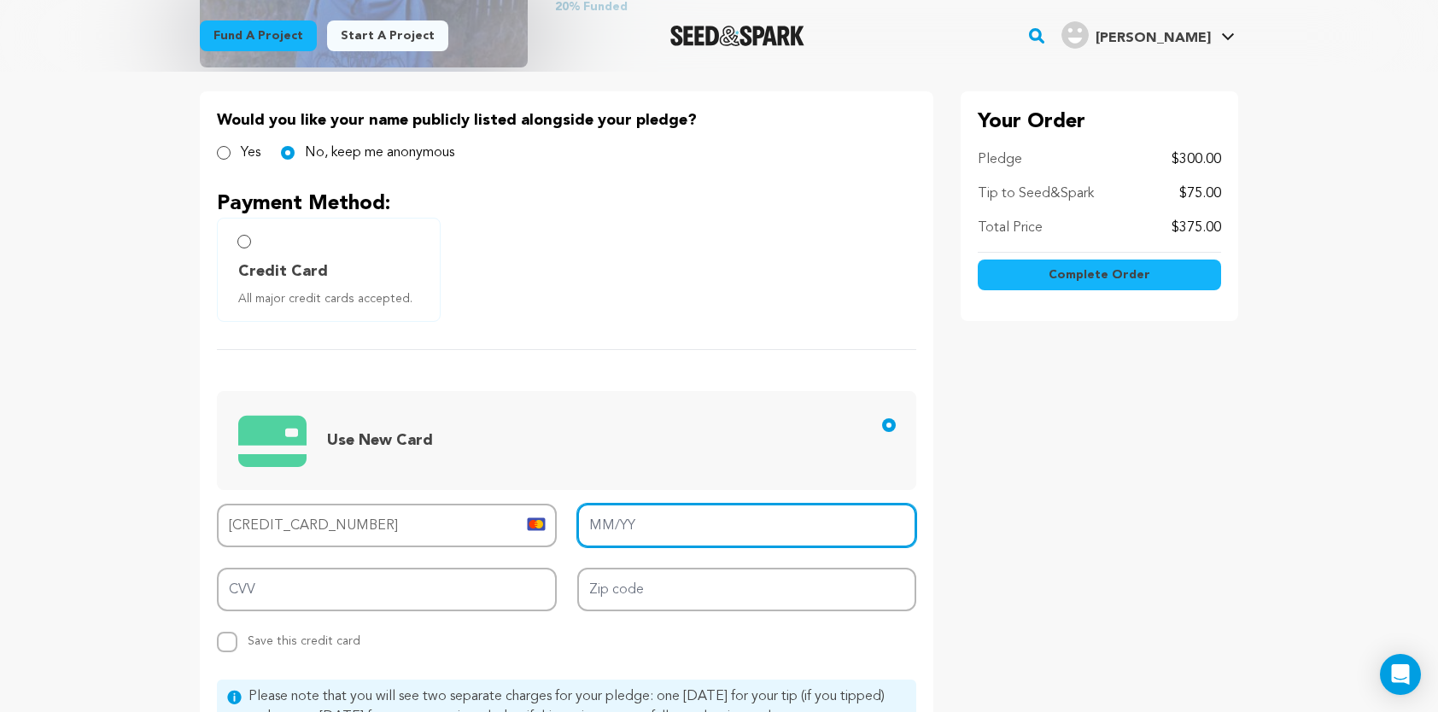
click at [634, 526] on input "MM/YY" at bounding box center [747, 526] width 340 height 44
type input "06/27"
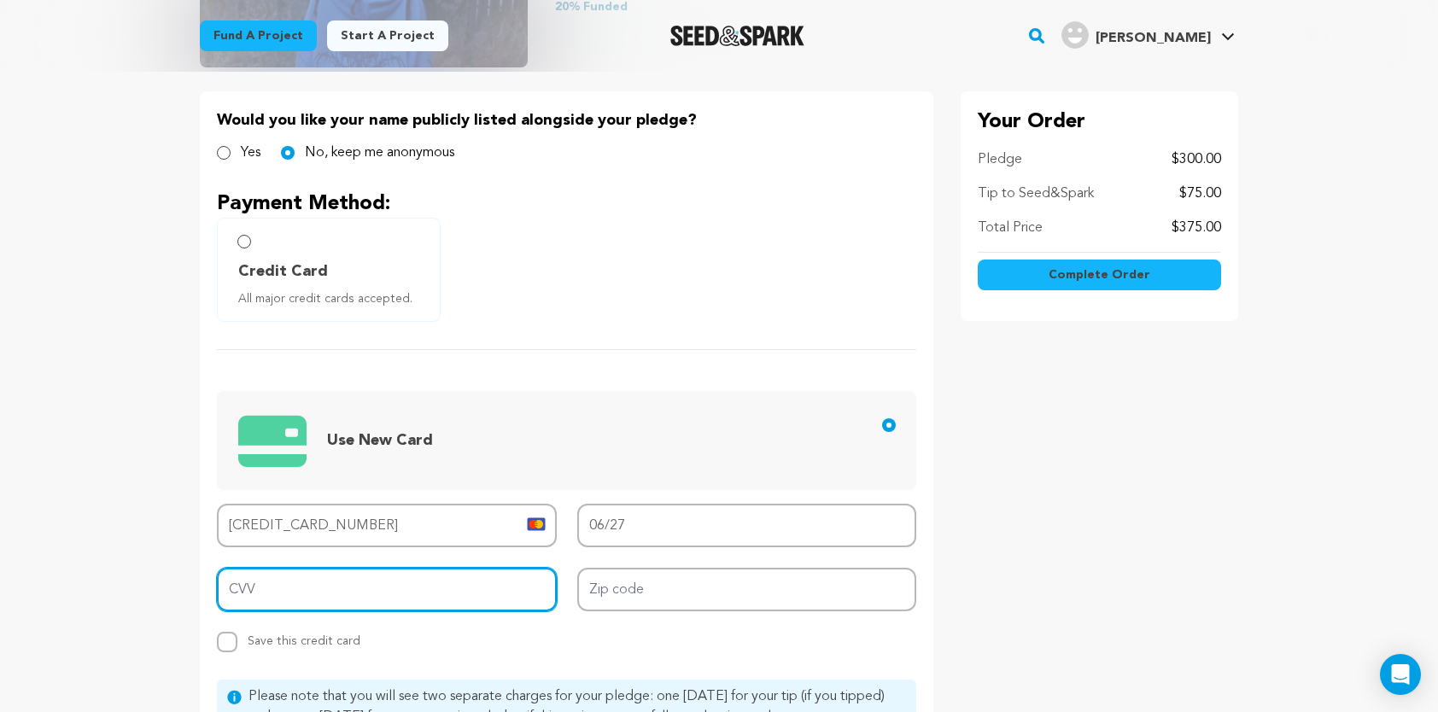
click at [283, 586] on input "CVV" at bounding box center [387, 590] width 340 height 44
type input "233"
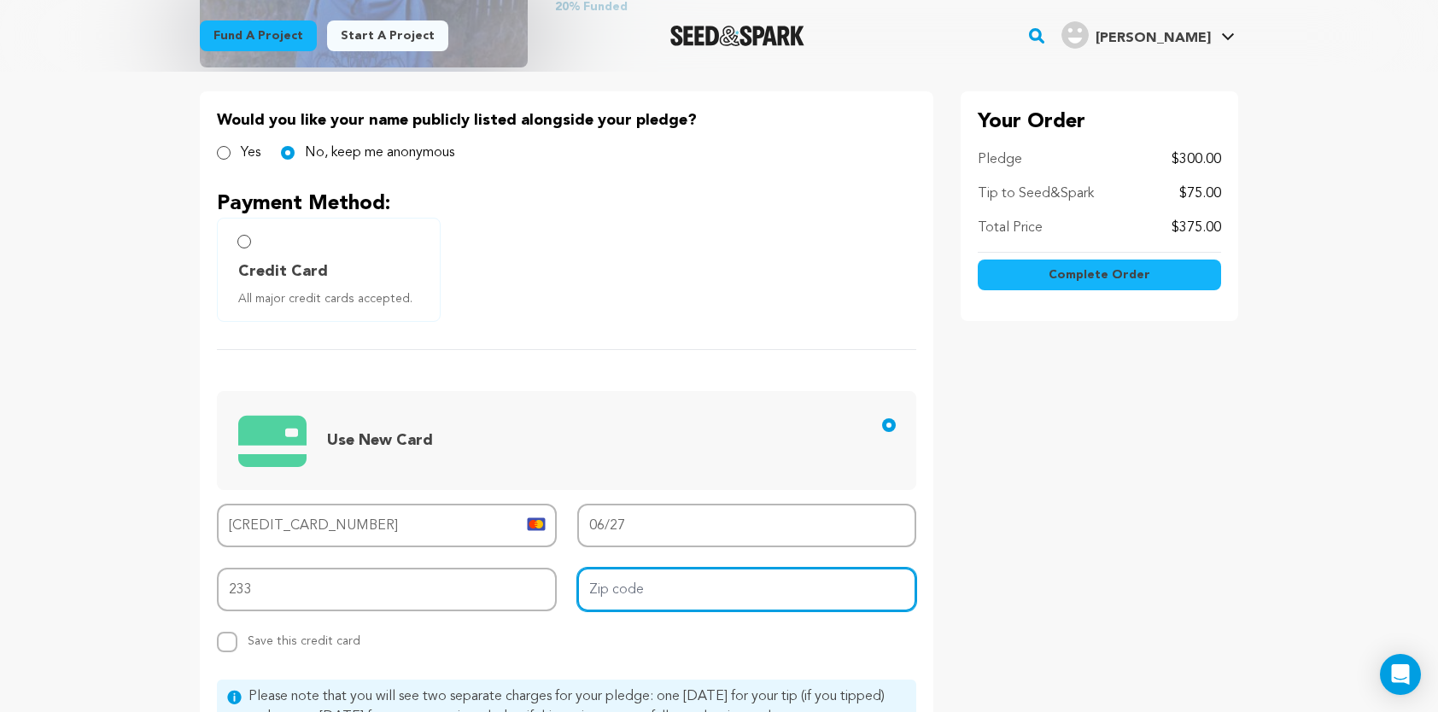
click at [624, 589] on input "Zip code" at bounding box center [747, 590] width 340 height 44
type input "84054"
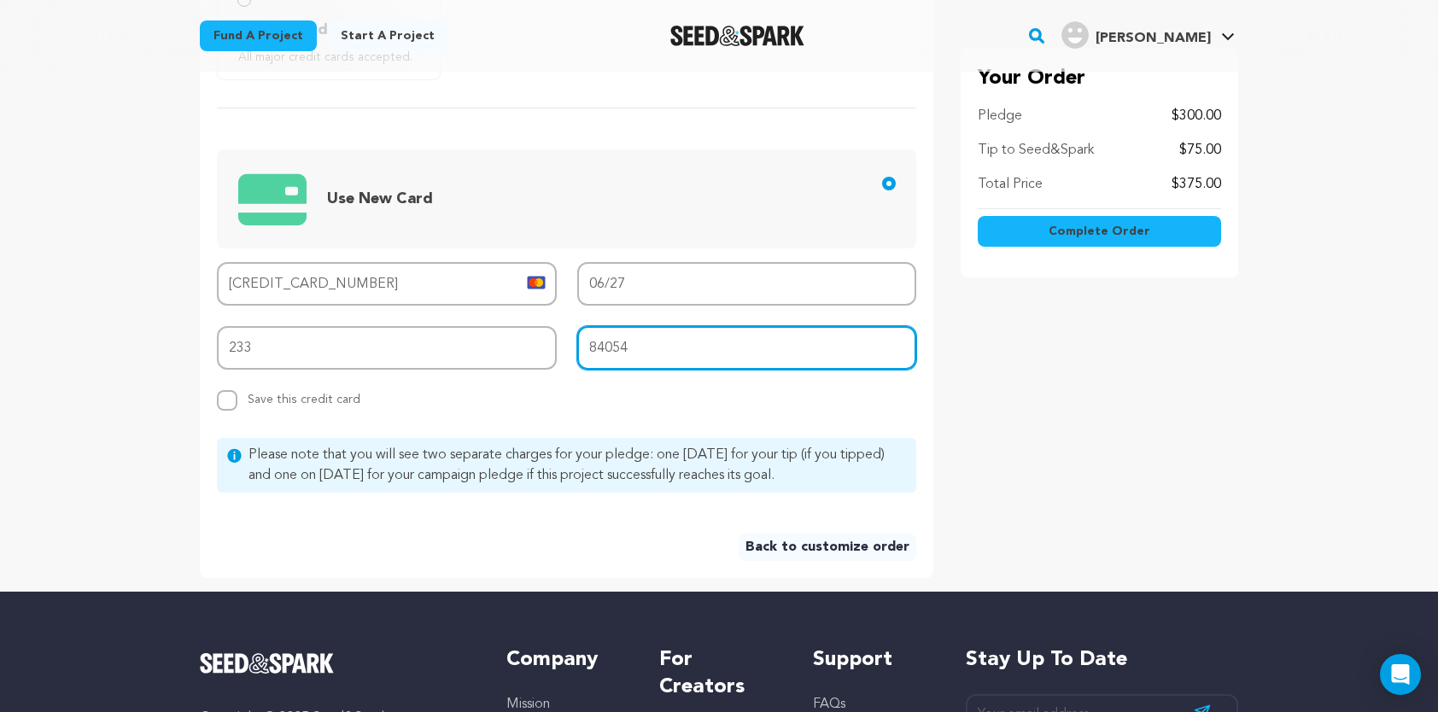
scroll to position [598, 0]
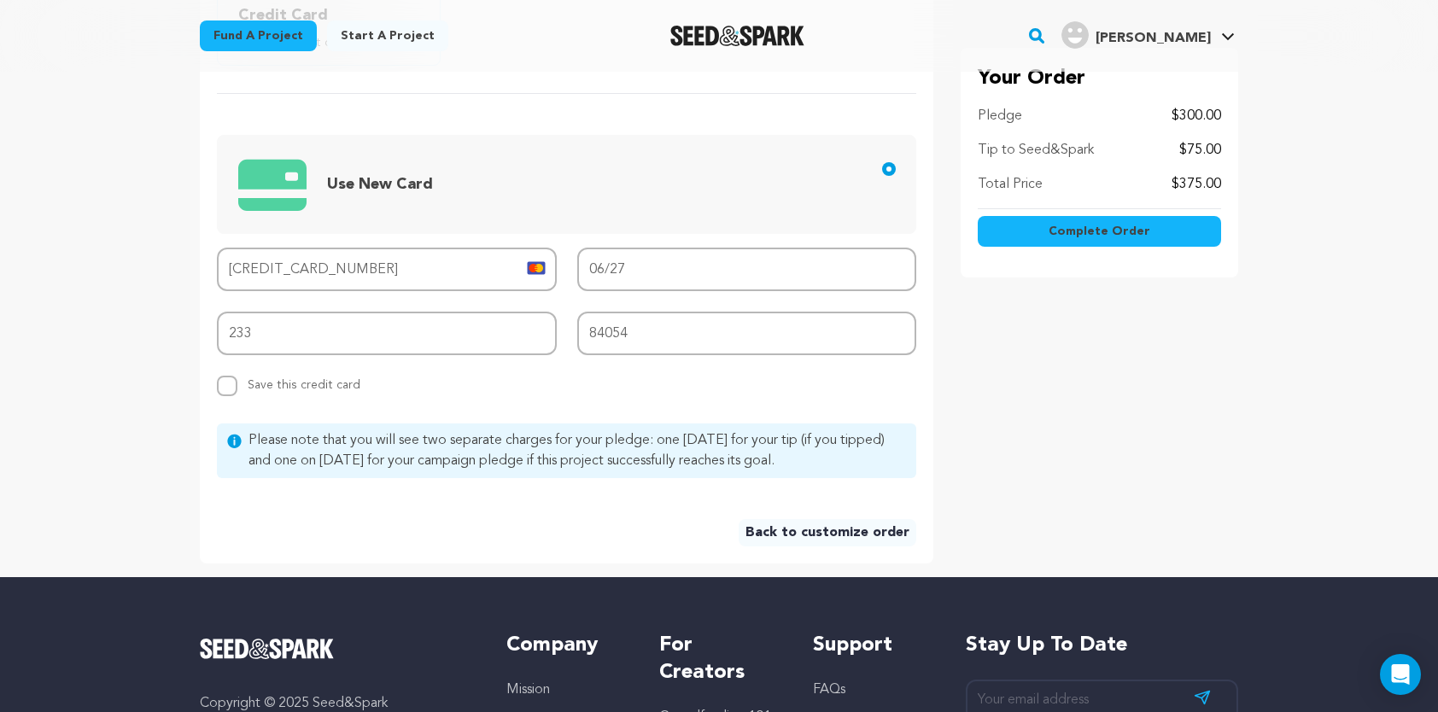
click at [1090, 231] on span "Complete Order" at bounding box center [1100, 231] width 102 height 17
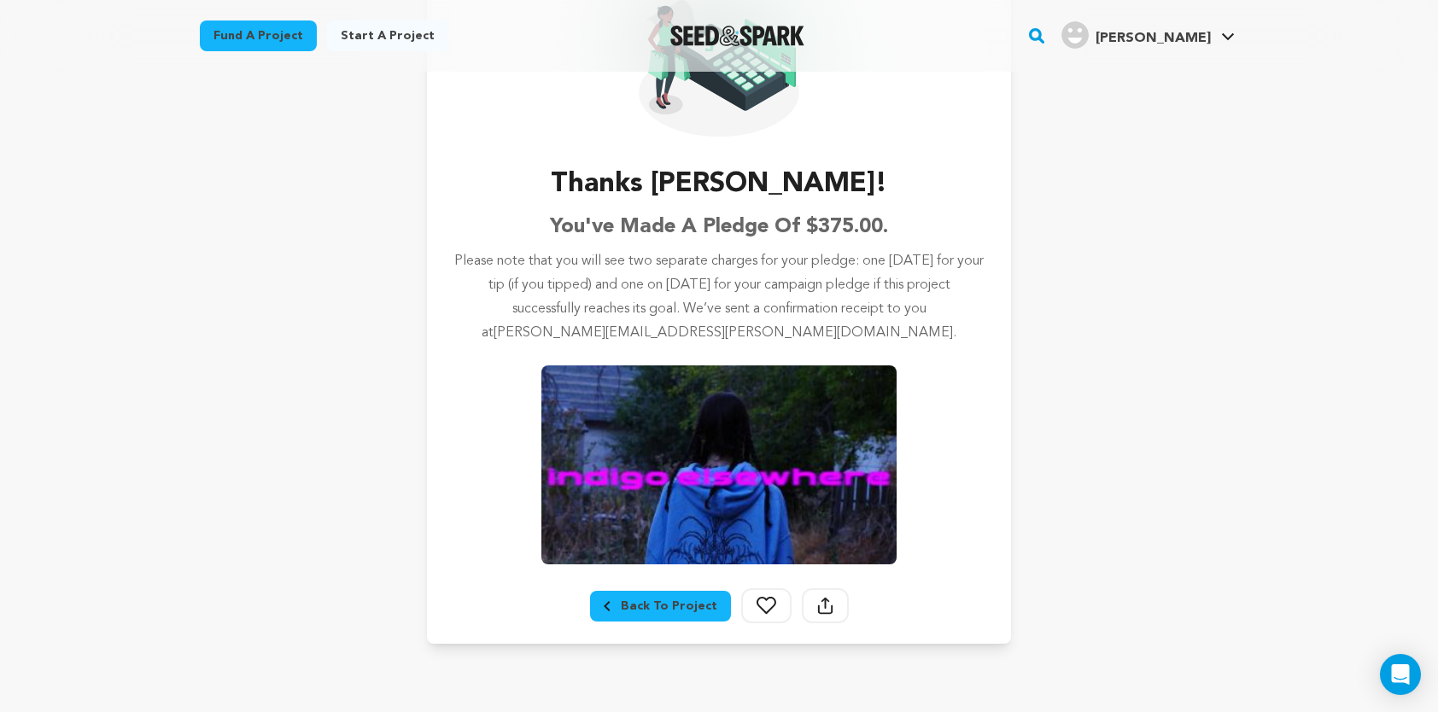
scroll to position [85, 0]
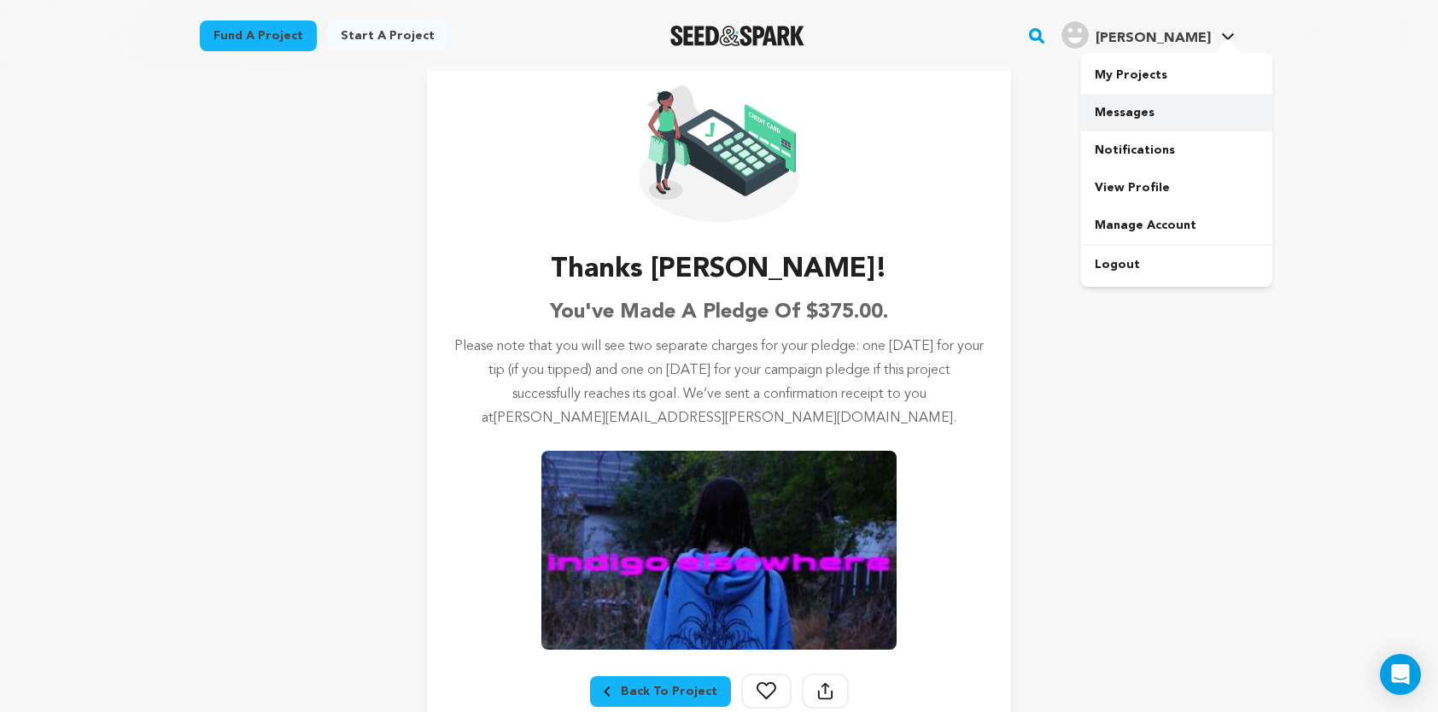
click at [1129, 109] on link "Messages" at bounding box center [1176, 113] width 191 height 38
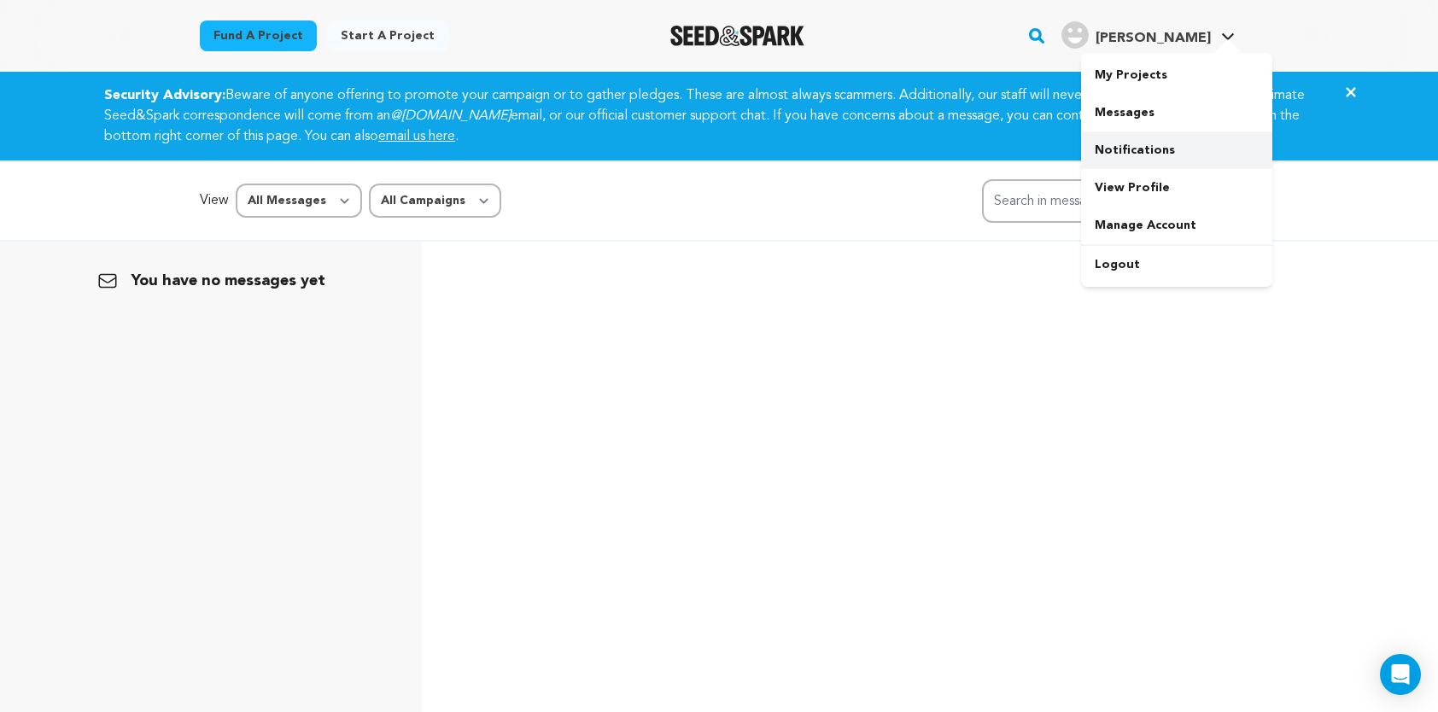
click at [1127, 148] on link "Notifications" at bounding box center [1176, 151] width 191 height 38
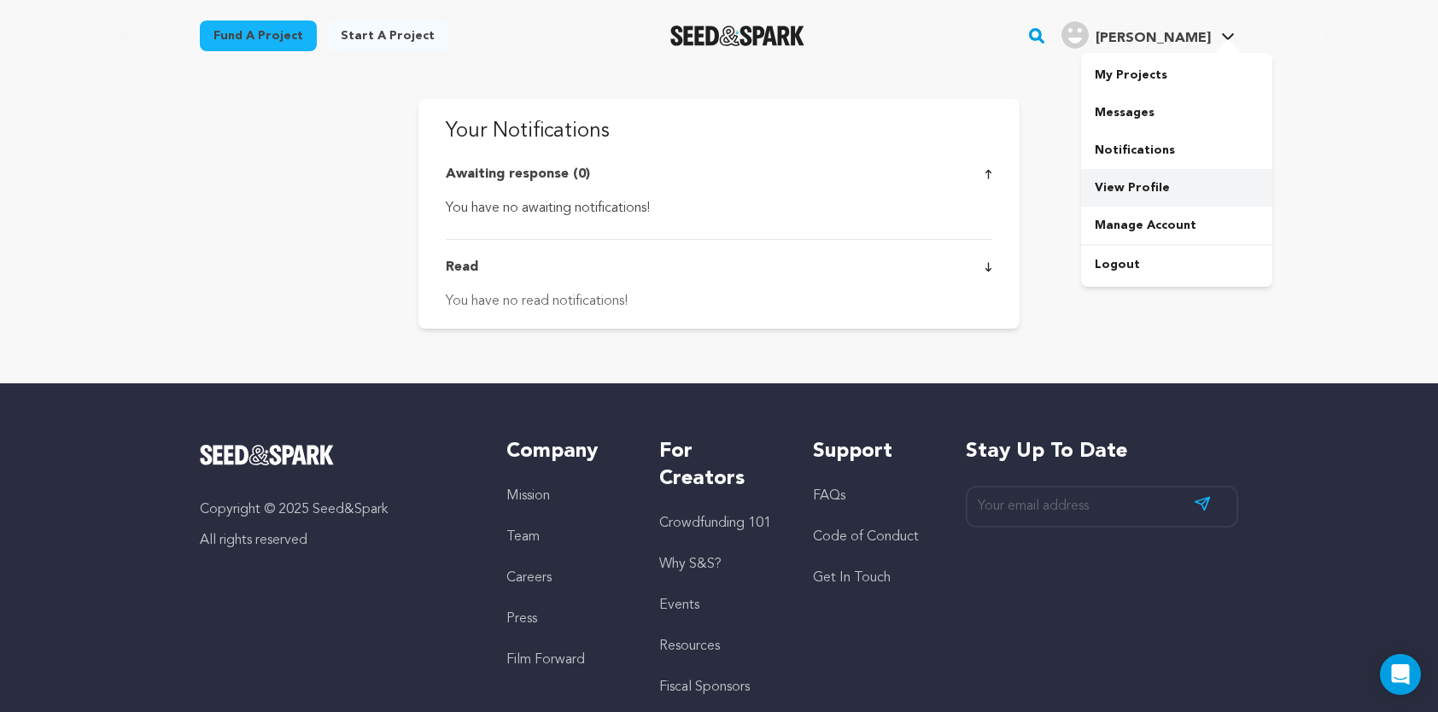
click at [1144, 185] on link "View Profile" at bounding box center [1176, 188] width 191 height 38
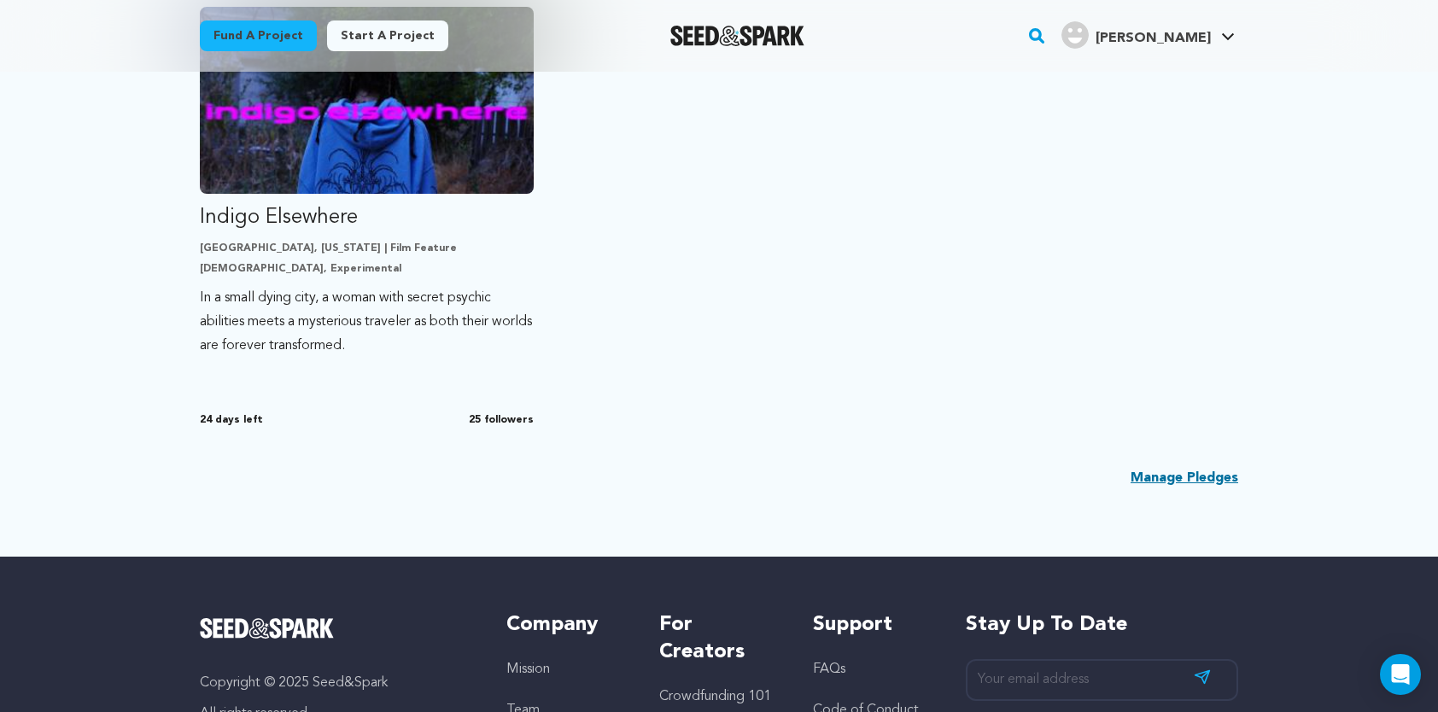
scroll to position [512, 0]
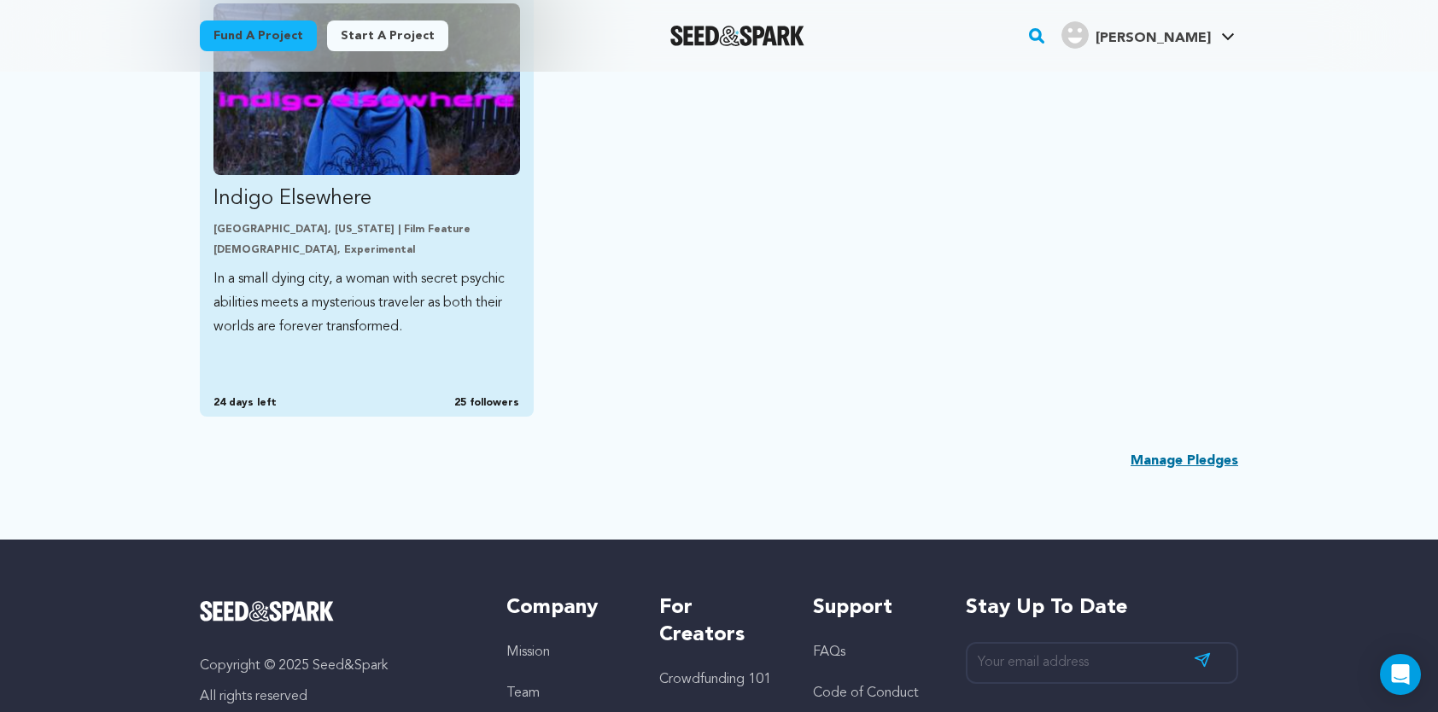
click at [496, 401] on span "25 followers" at bounding box center [486, 403] width 65 height 14
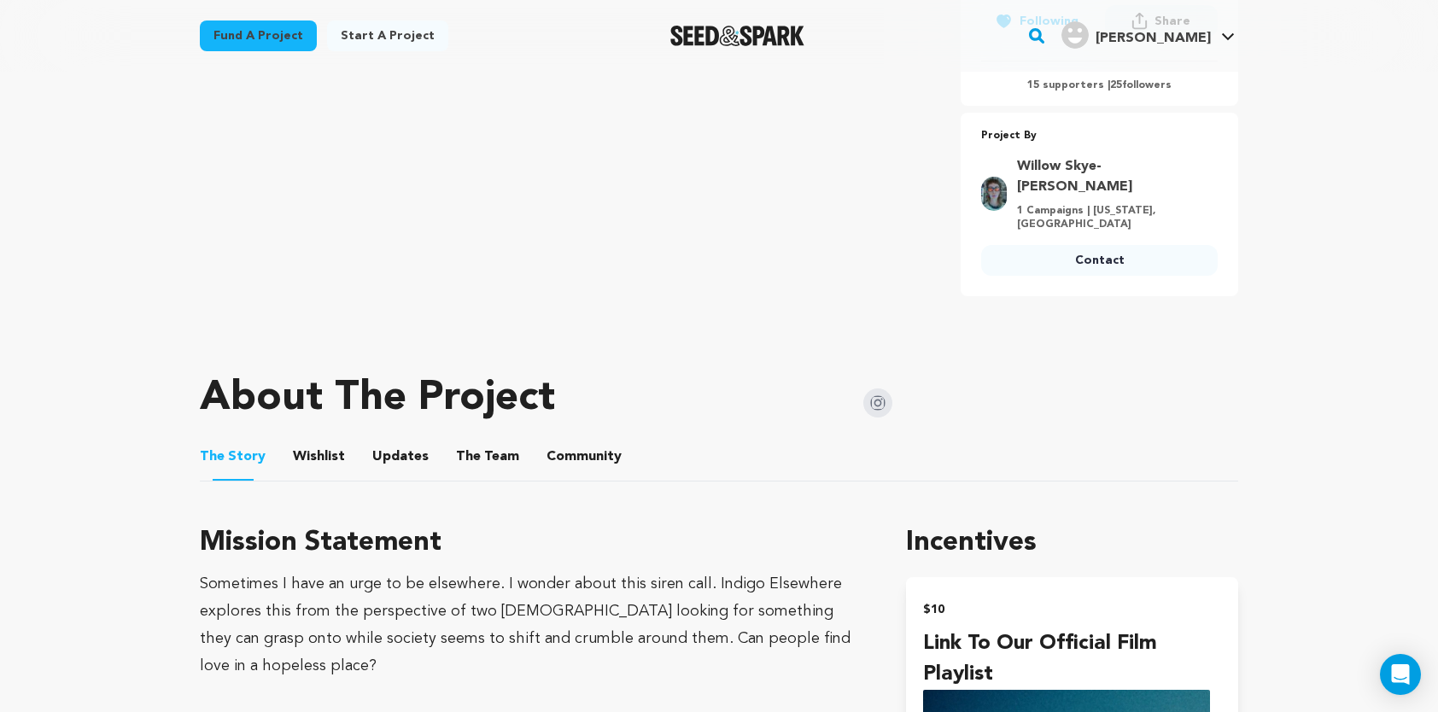
scroll to position [683, 0]
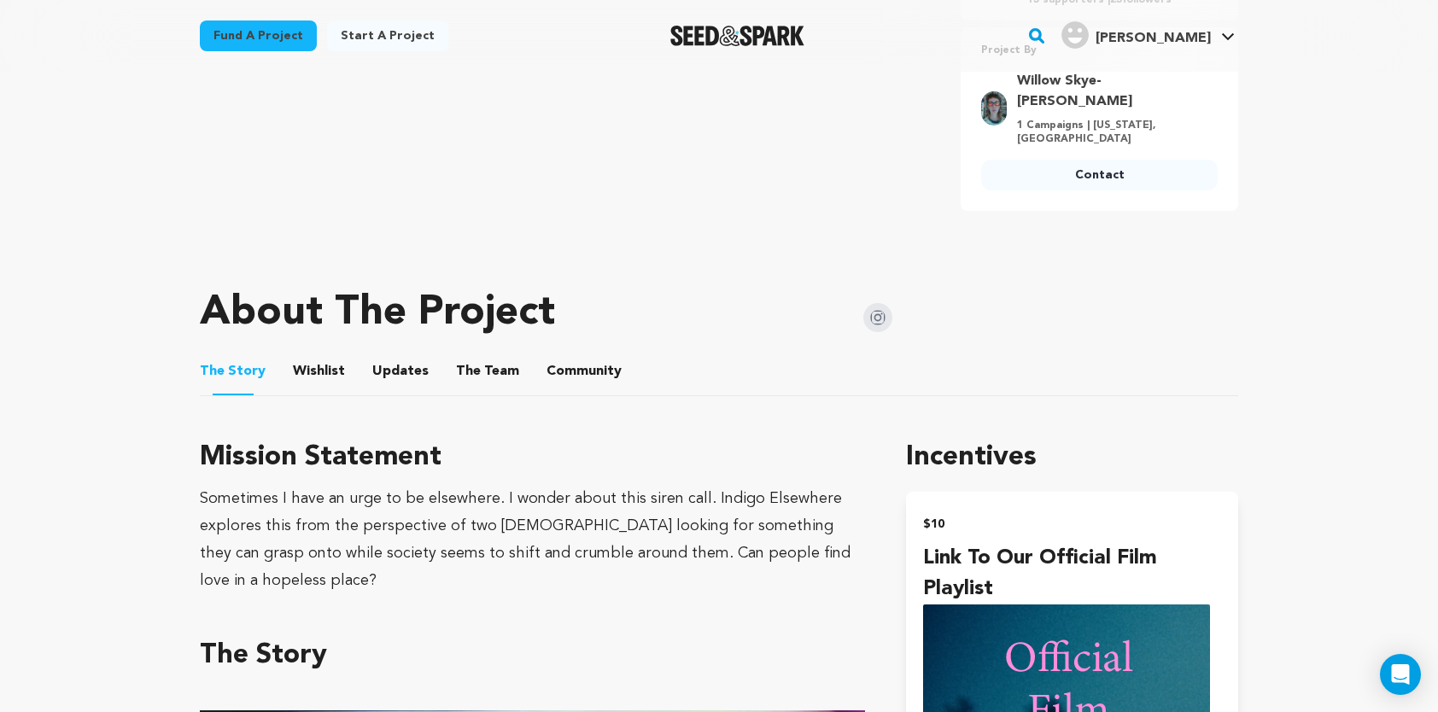
click at [576, 354] on button "Community" at bounding box center [584, 374] width 41 height 41
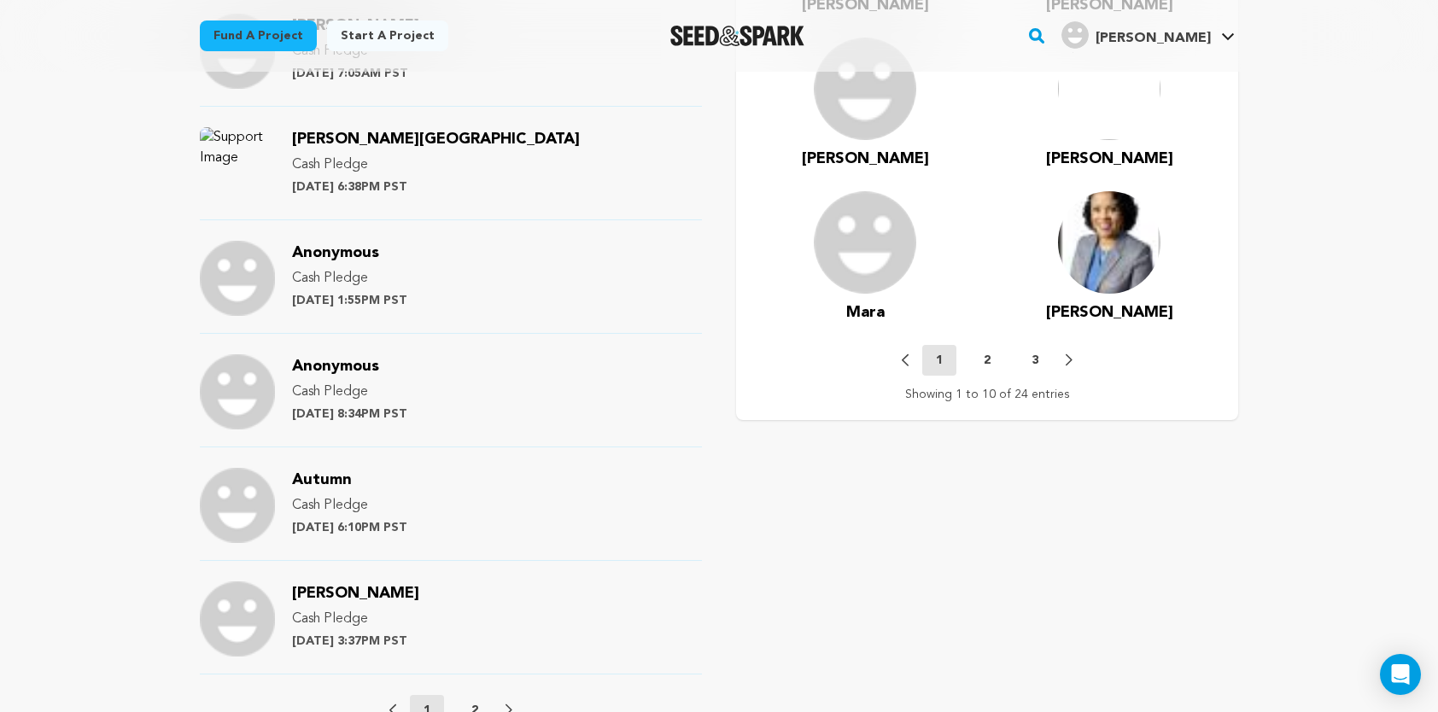
scroll to position [1708, 0]
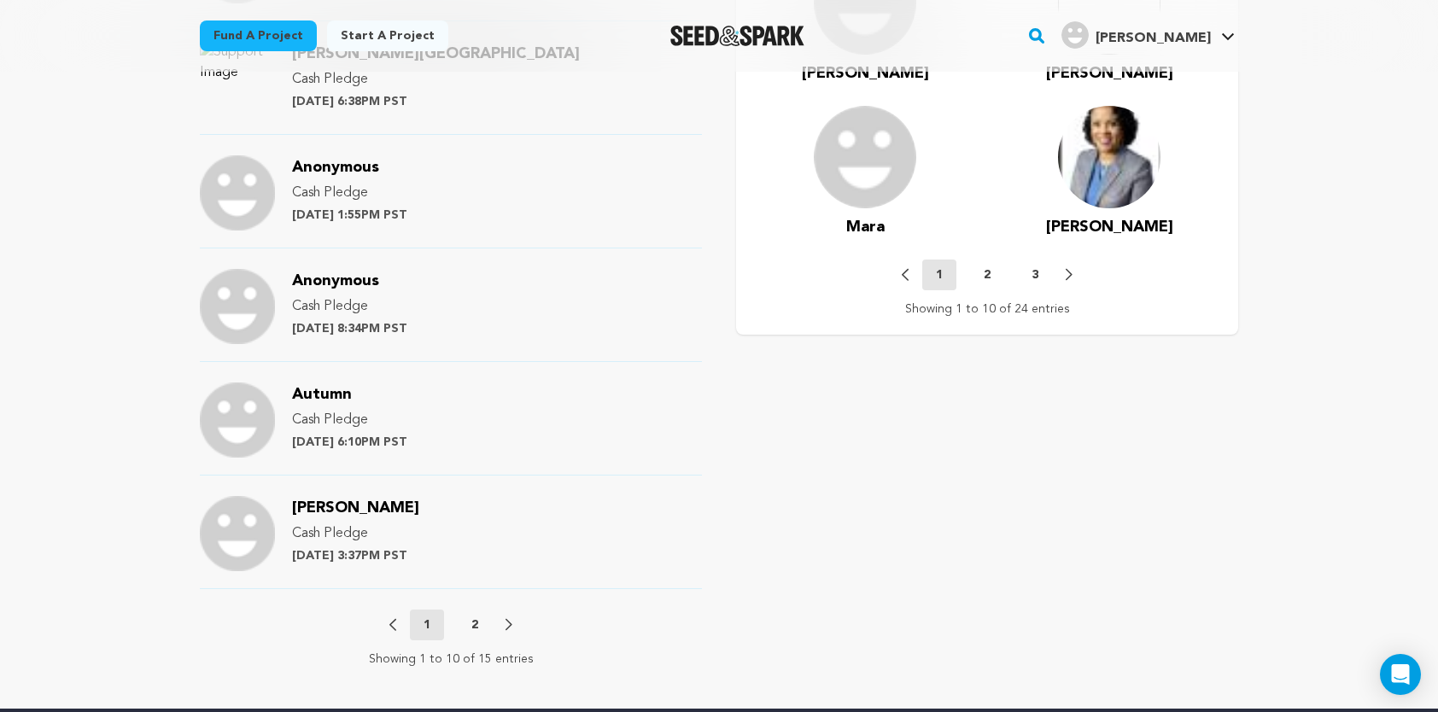
click at [475, 617] on p "2" at bounding box center [474, 625] width 7 height 17
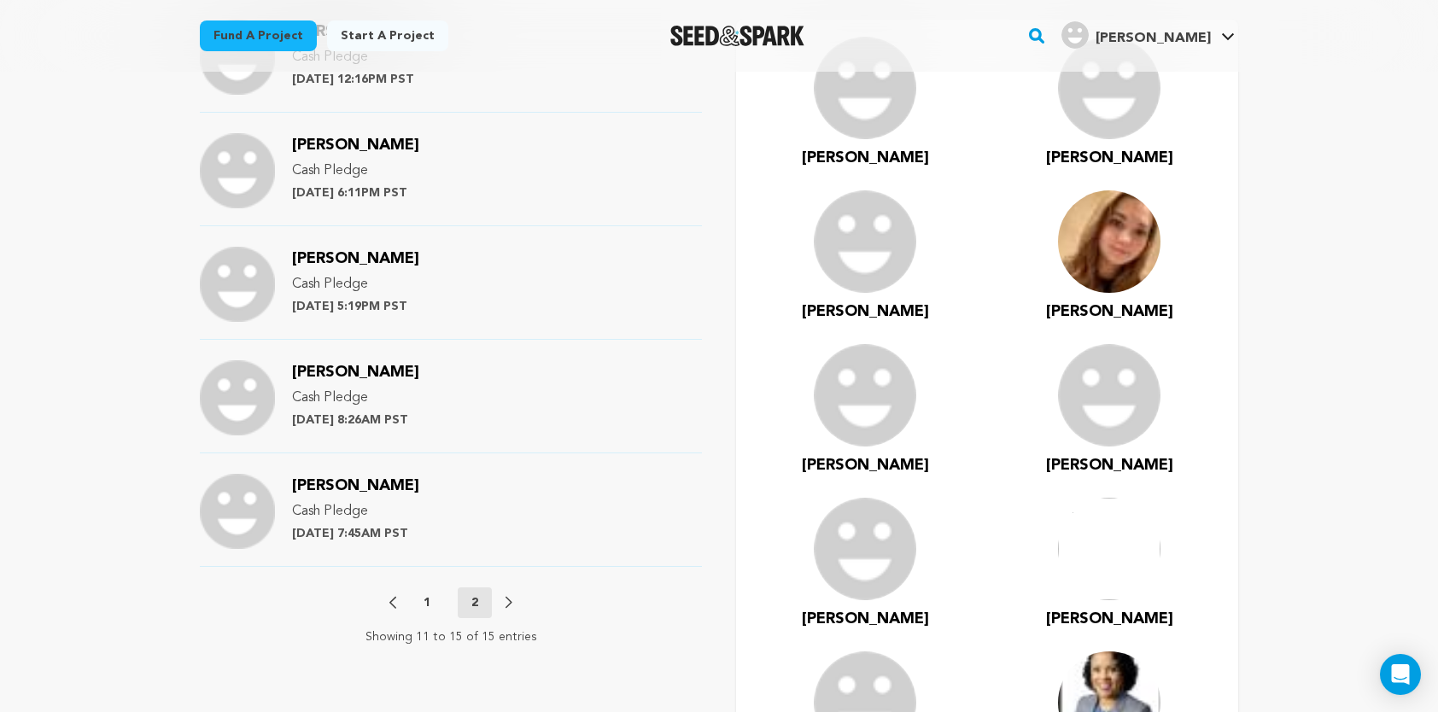
scroll to position [1226, 0]
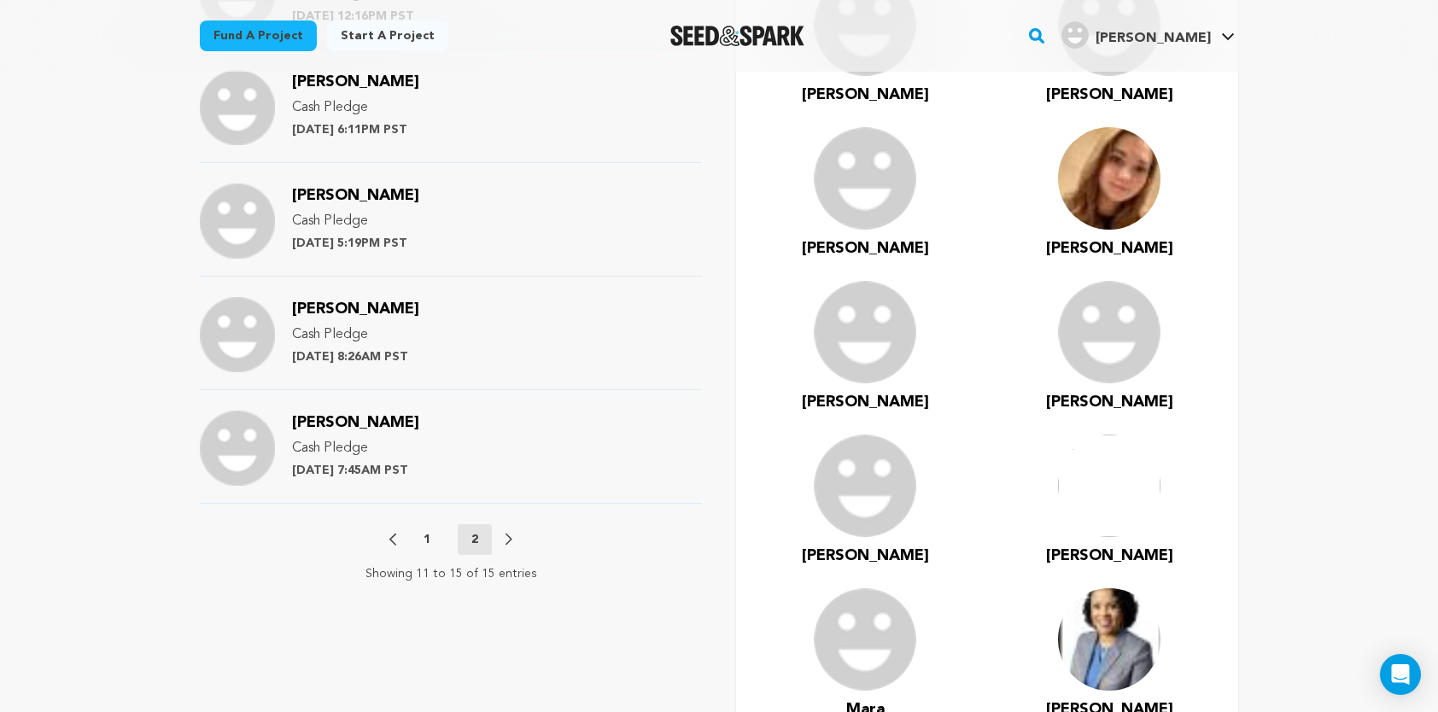
click at [427, 531] on p "1" at bounding box center [427, 539] width 7 height 17
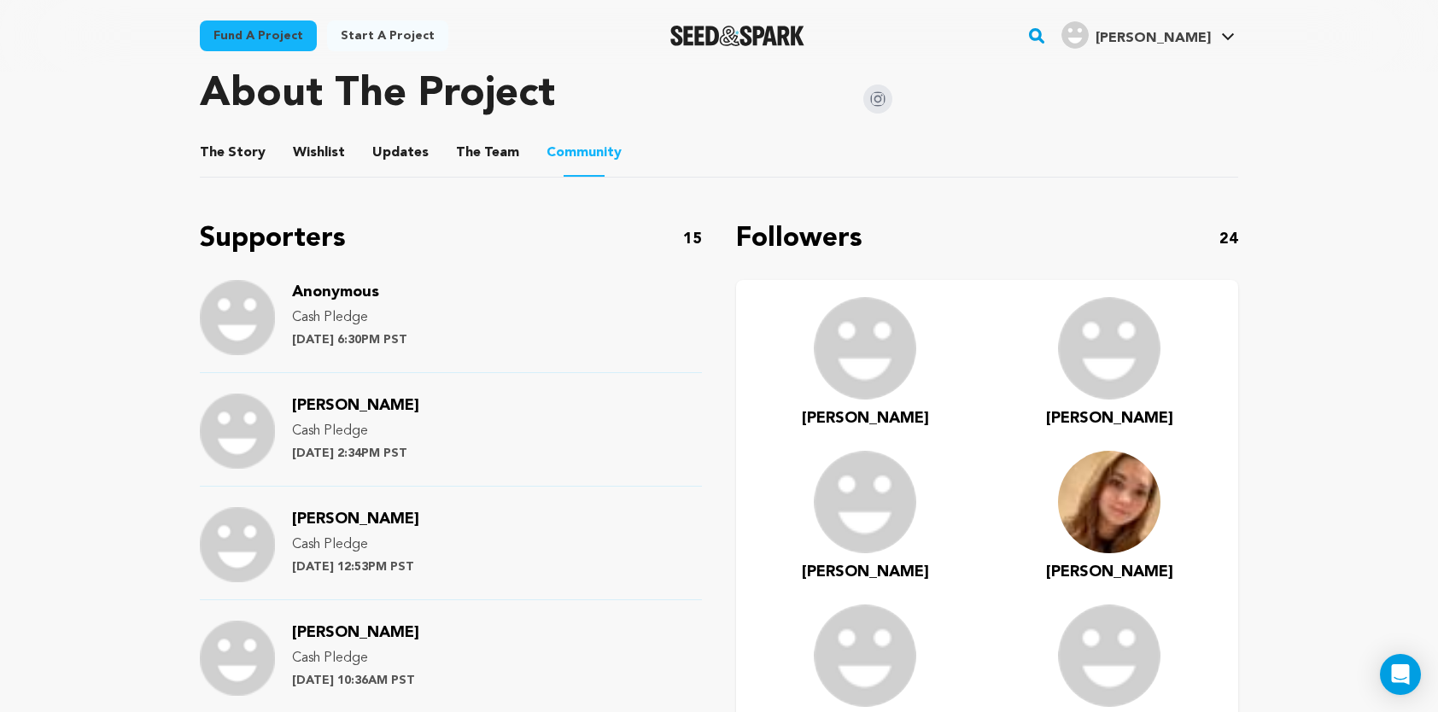
scroll to position [884, 0]
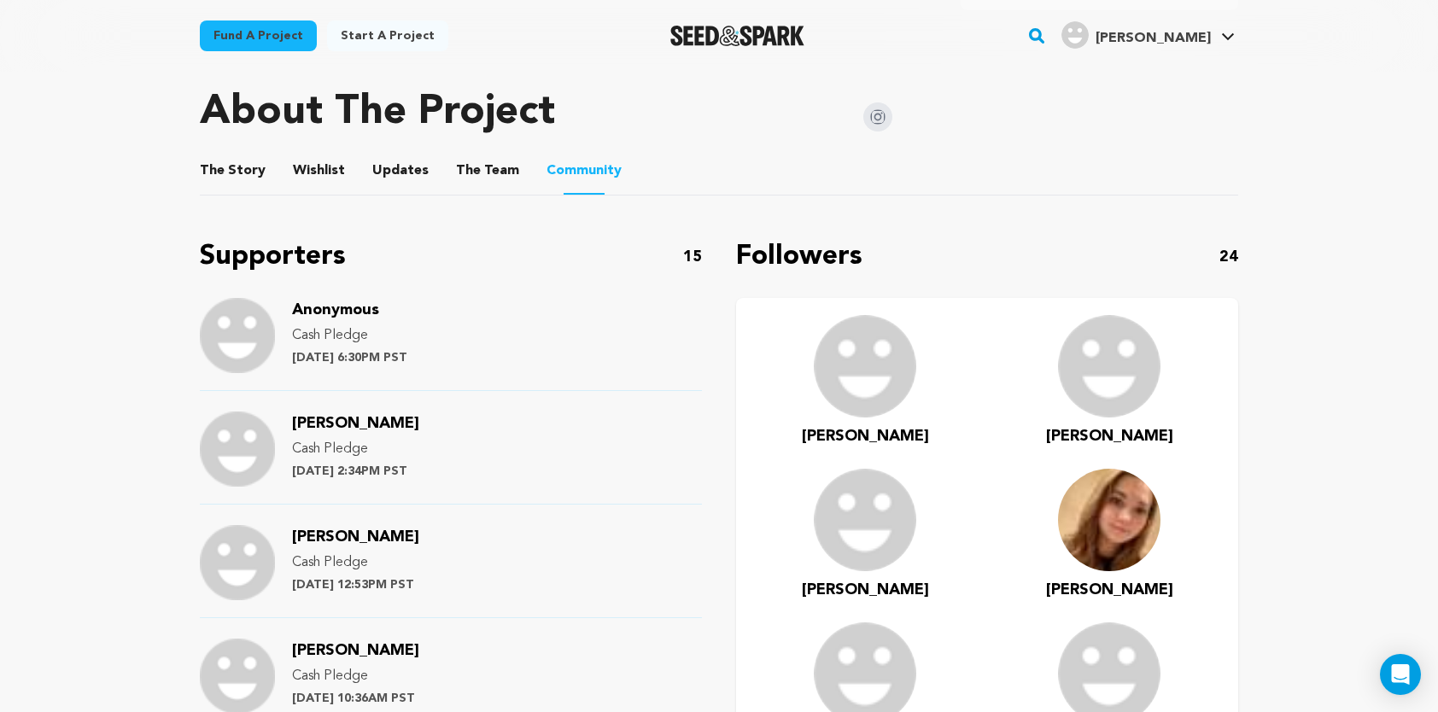
click at [857, 325] on img at bounding box center [865, 366] width 102 height 102
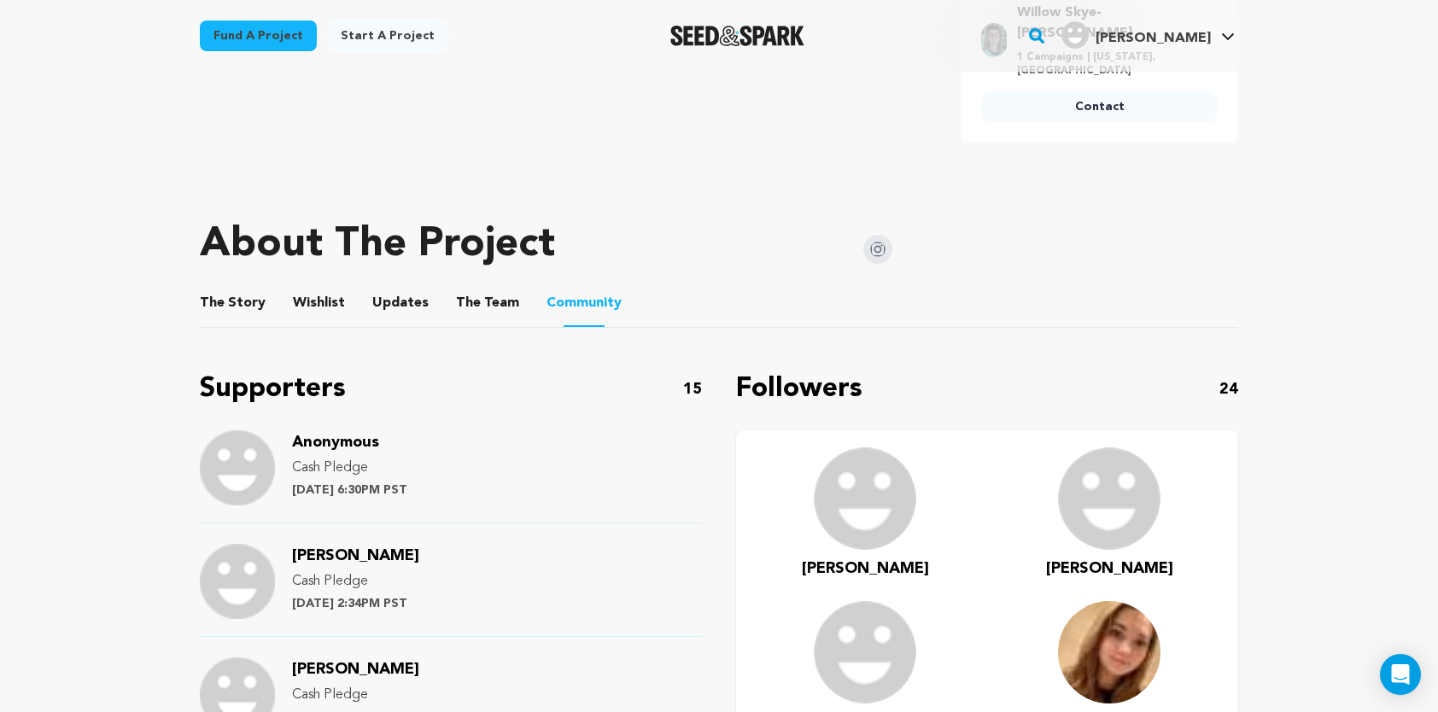
scroll to position [683, 0]
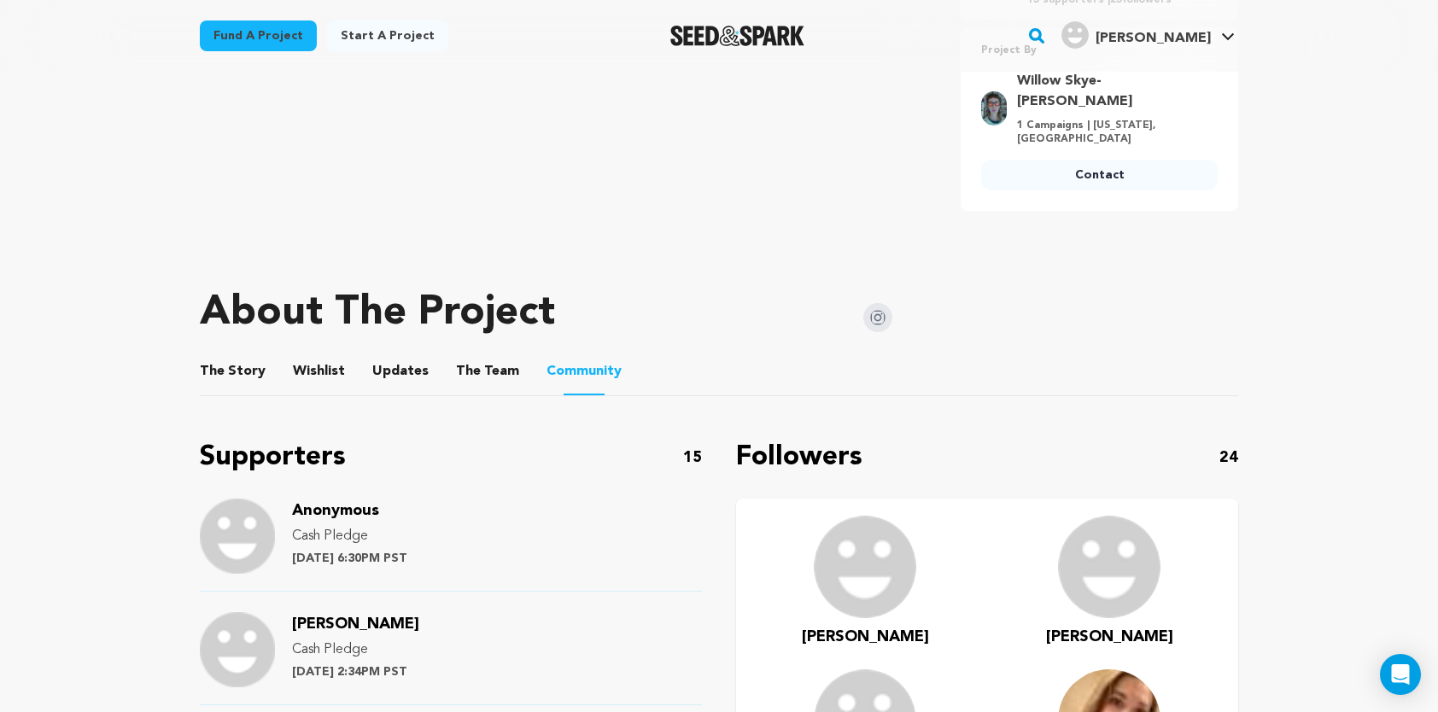
click at [404, 354] on button "Updates" at bounding box center [400, 374] width 41 height 41
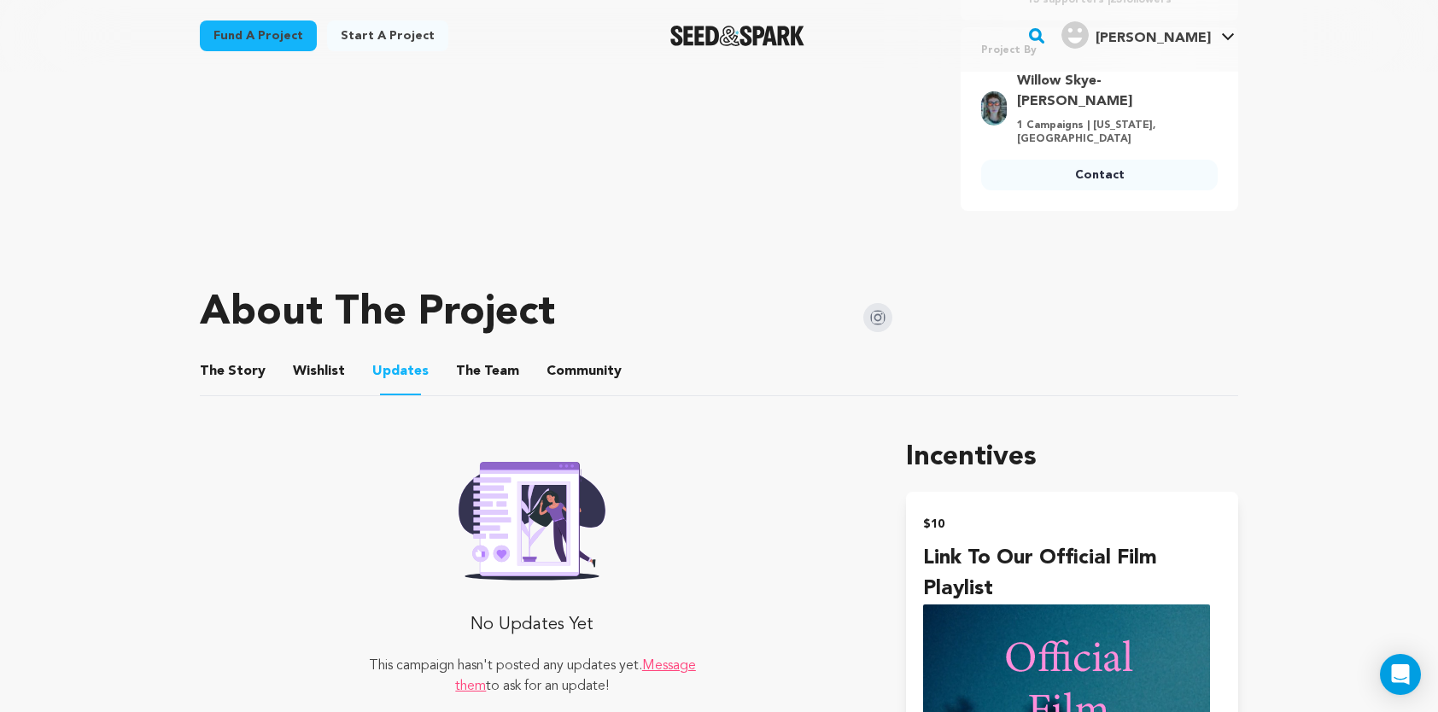
click at [479, 354] on button "The Team" at bounding box center [487, 374] width 41 height 41
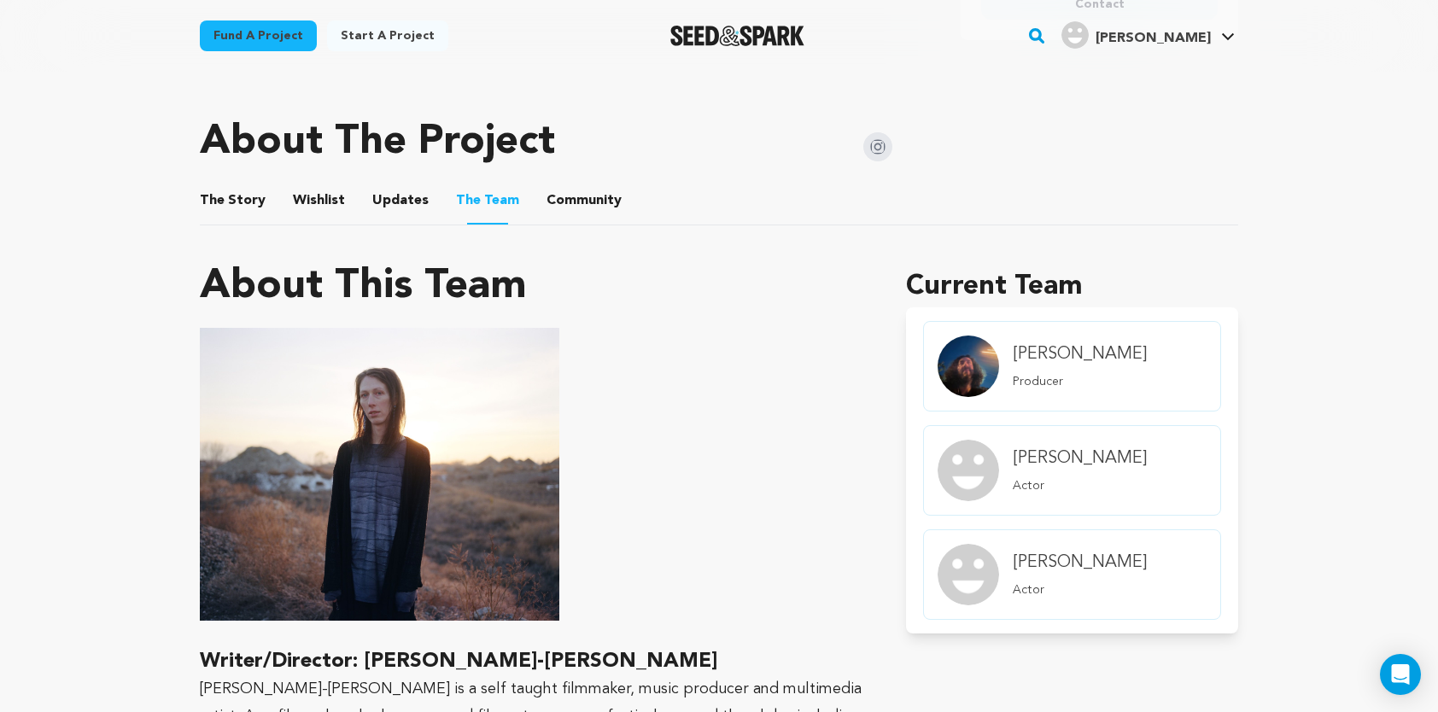
scroll to position [939, 0]
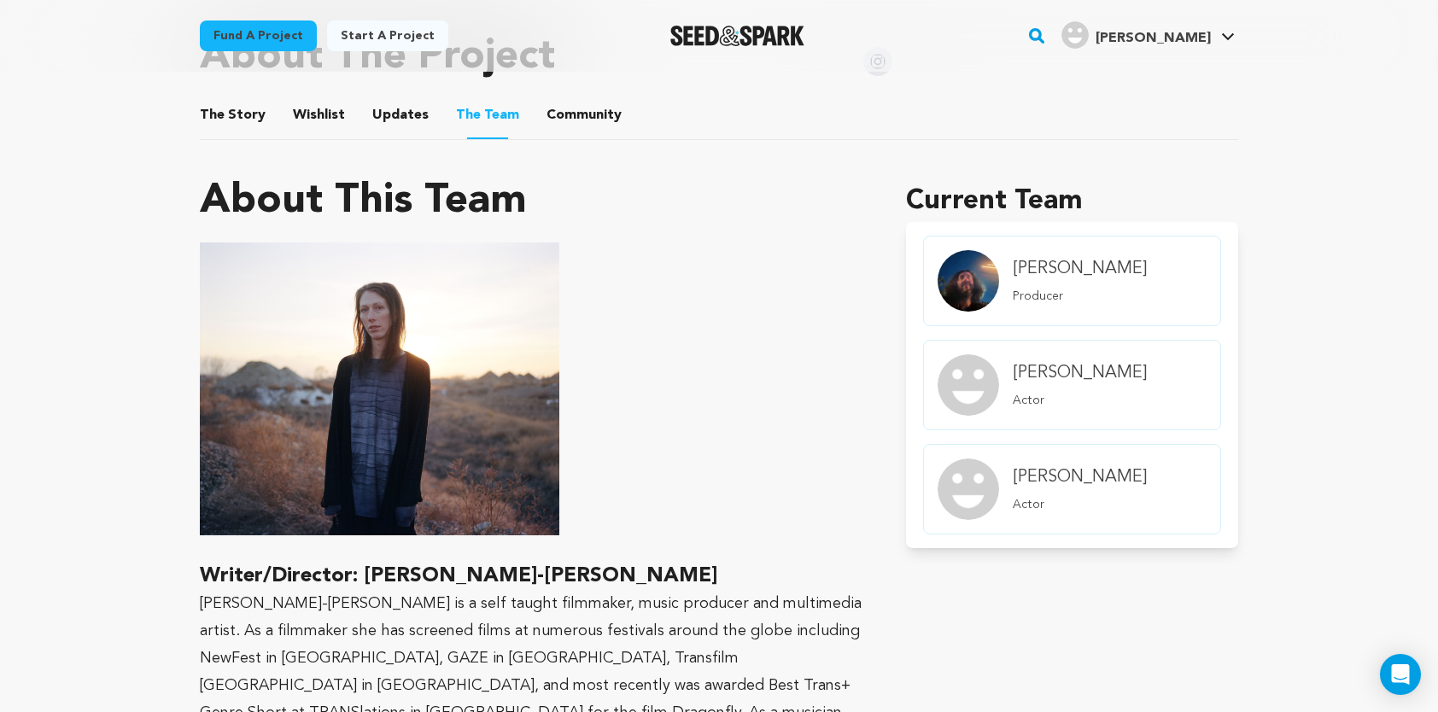
click at [571, 98] on button "Community" at bounding box center [584, 118] width 41 height 41
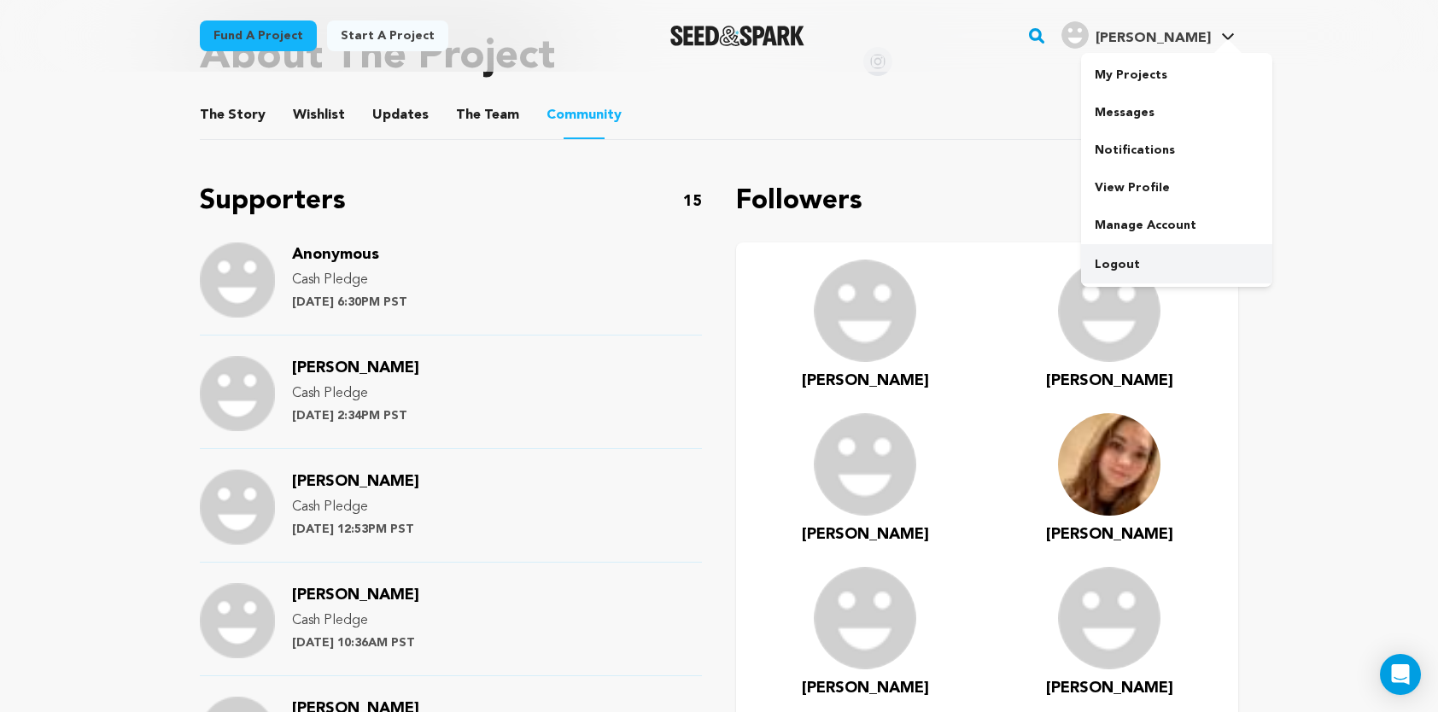
click at [1116, 265] on link "Logout" at bounding box center [1176, 265] width 191 height 38
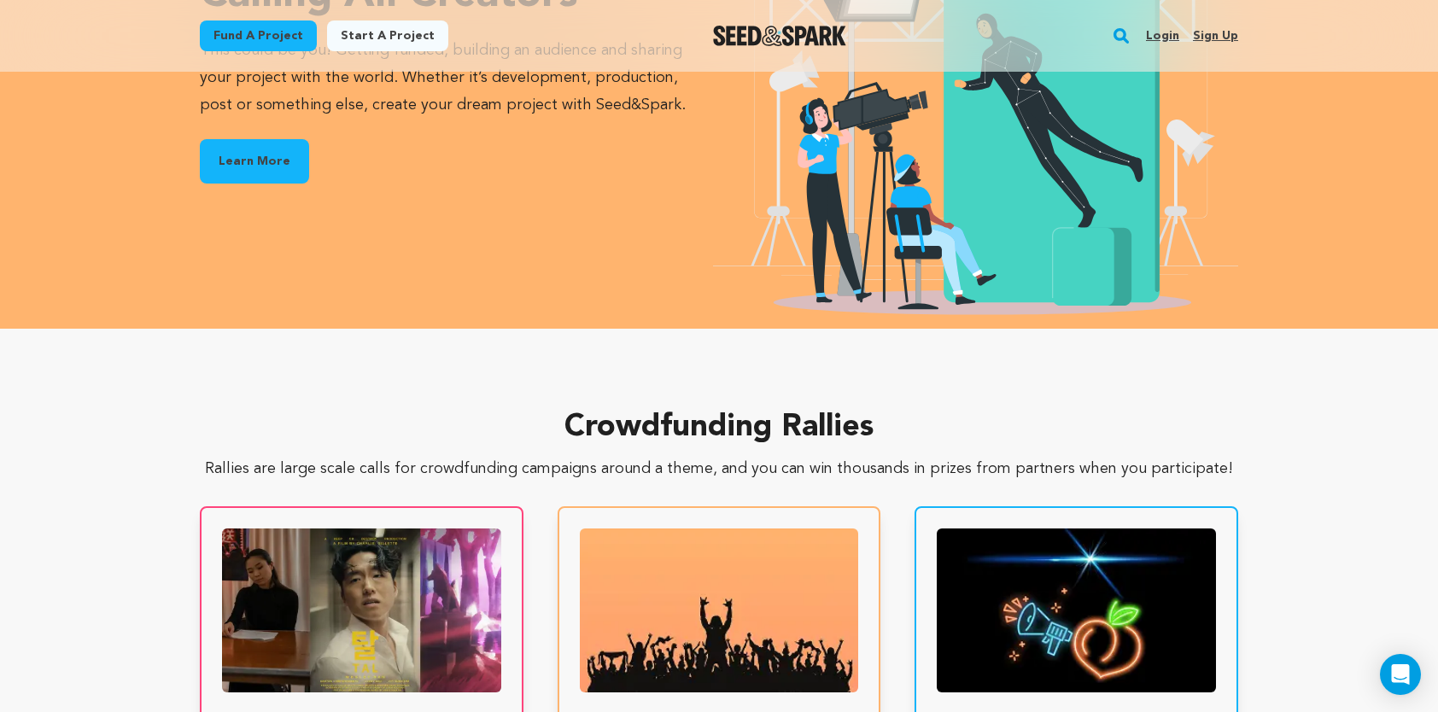
scroll to position [2648, 0]
